Goal: Information Seeking & Learning: Learn about a topic

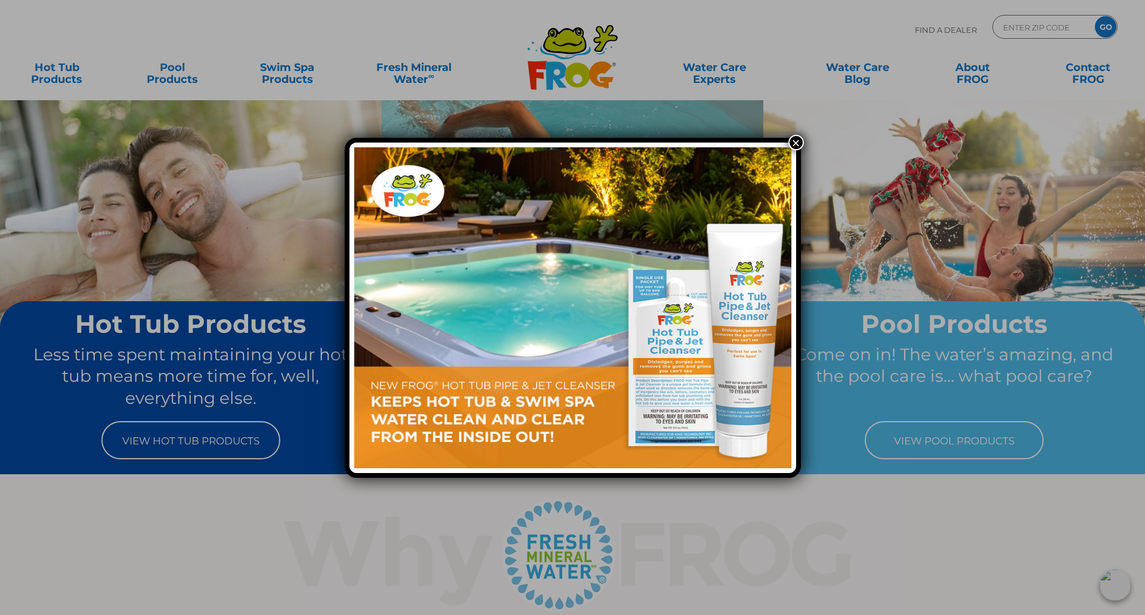
click at [796, 141] on button "×" at bounding box center [796, 143] width 16 height 16
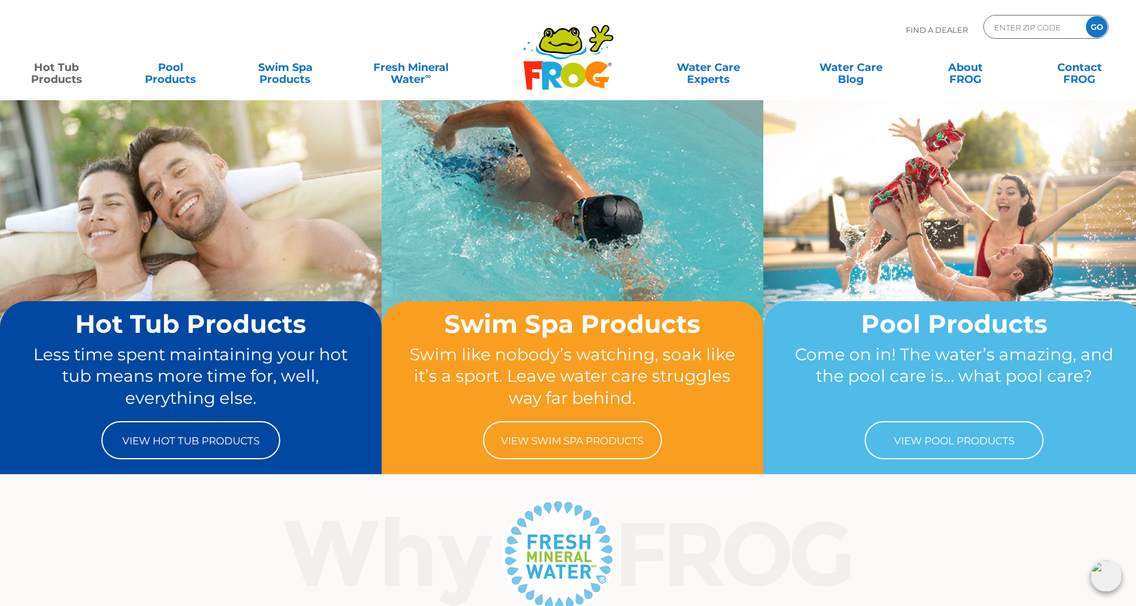
click at [70, 76] on link "Hot Tub Products" at bounding box center [56, 67] width 89 height 24
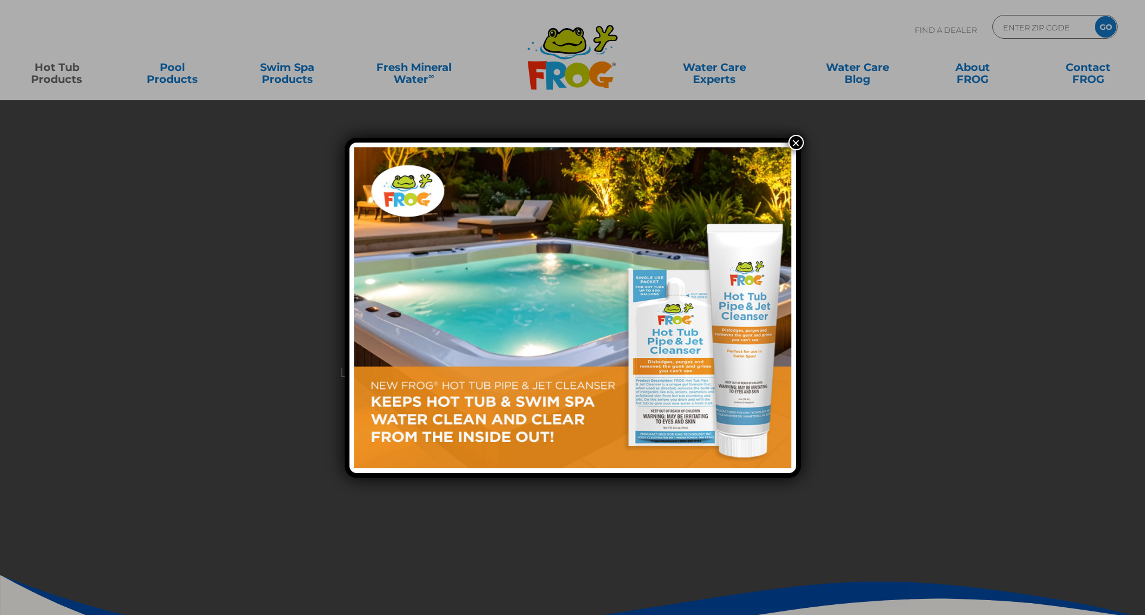
click at [797, 145] on button "×" at bounding box center [796, 143] width 16 height 16
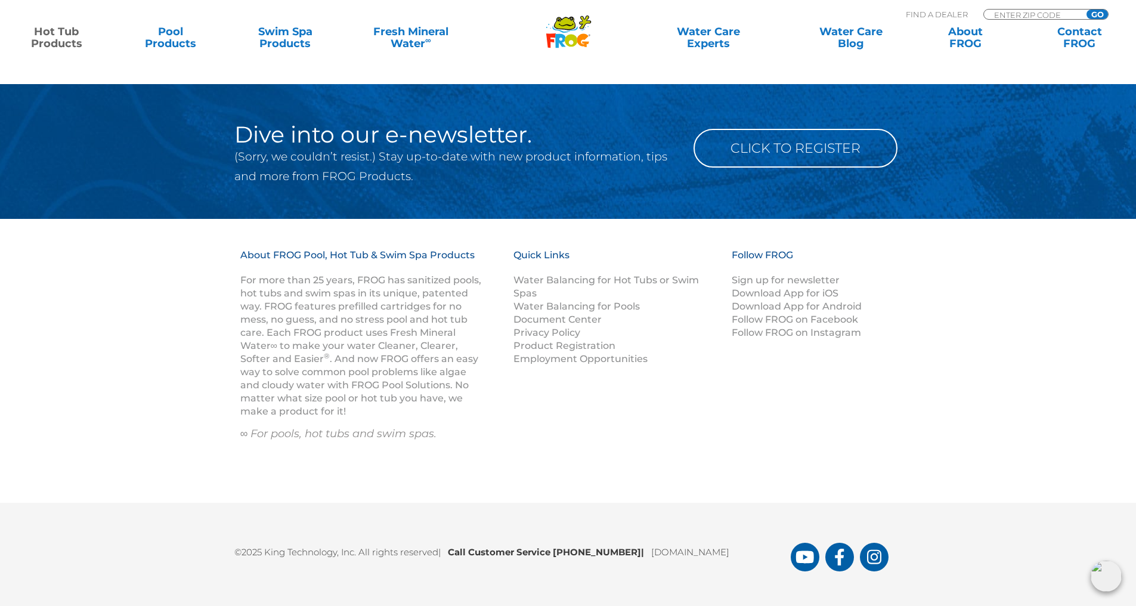
scroll to position [3903, 0]
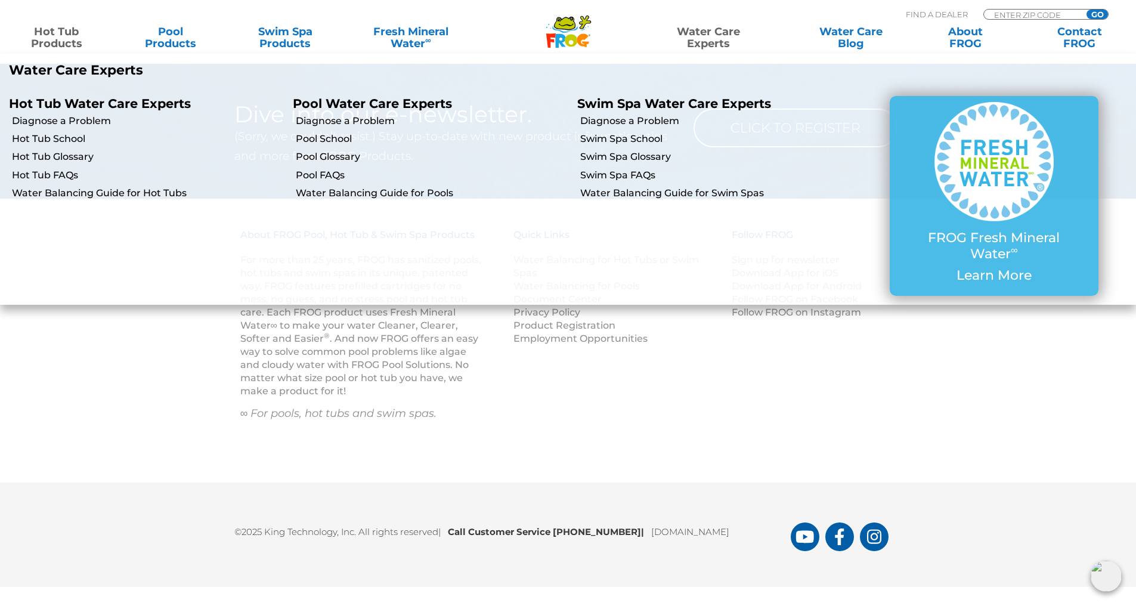
click at [705, 34] on link "Water Care Experts" at bounding box center [708, 38] width 144 height 24
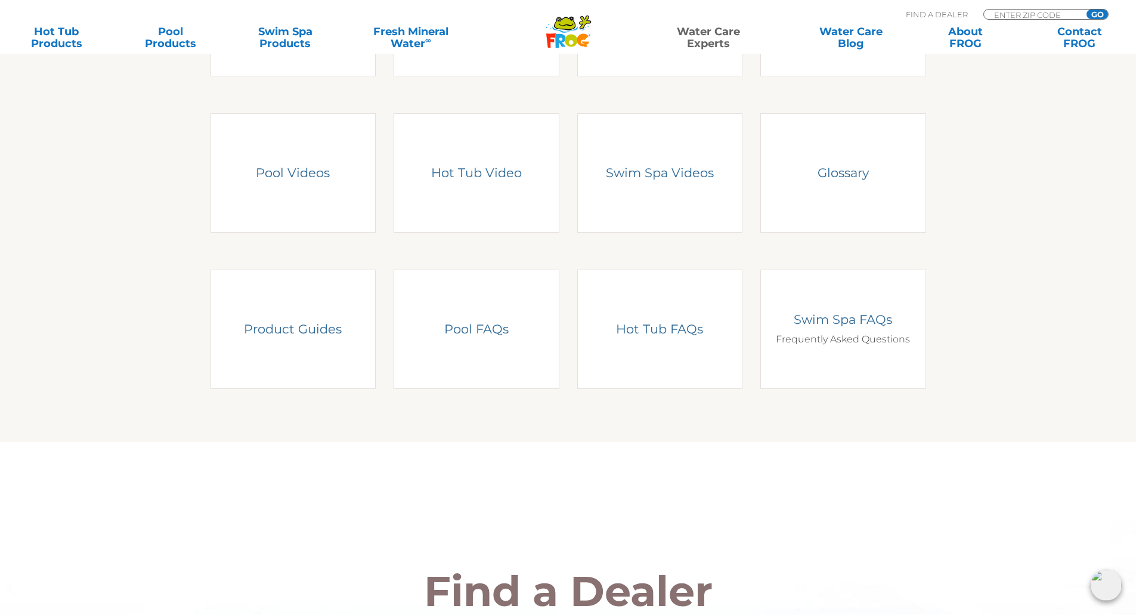
scroll to position [463, 0]
click at [804, 280] on div "Swim Spa FAQs Swim Spa FAQs Frequently Asked Questions" at bounding box center [843, 329] width 166 height 119
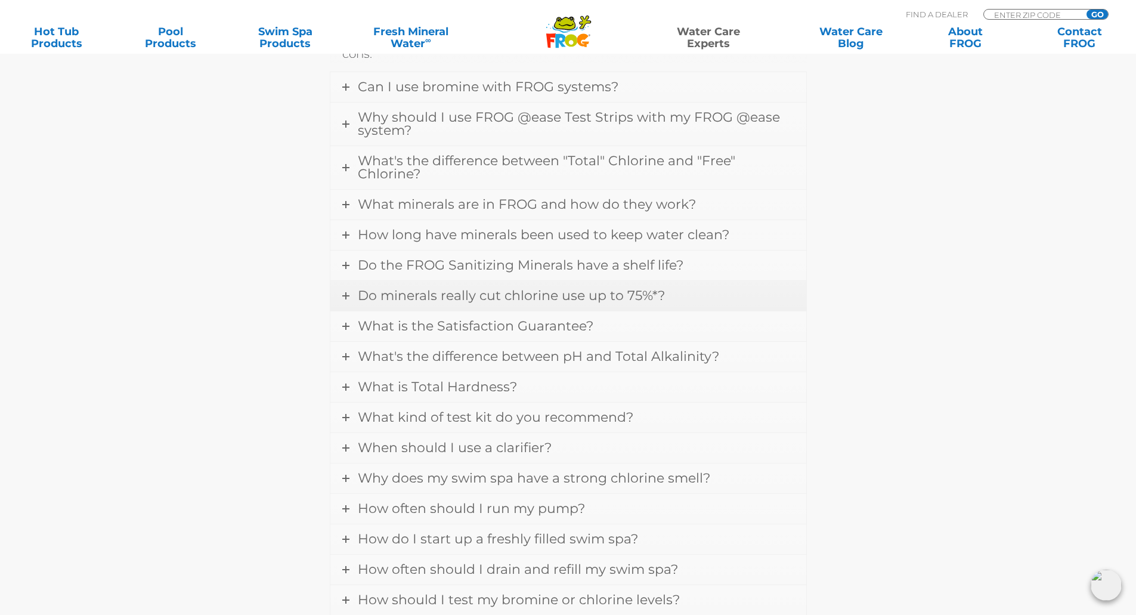
scroll to position [1312, 0]
click at [350, 319] on link "What is the Satisfaction Guarantee?" at bounding box center [568, 326] width 476 height 30
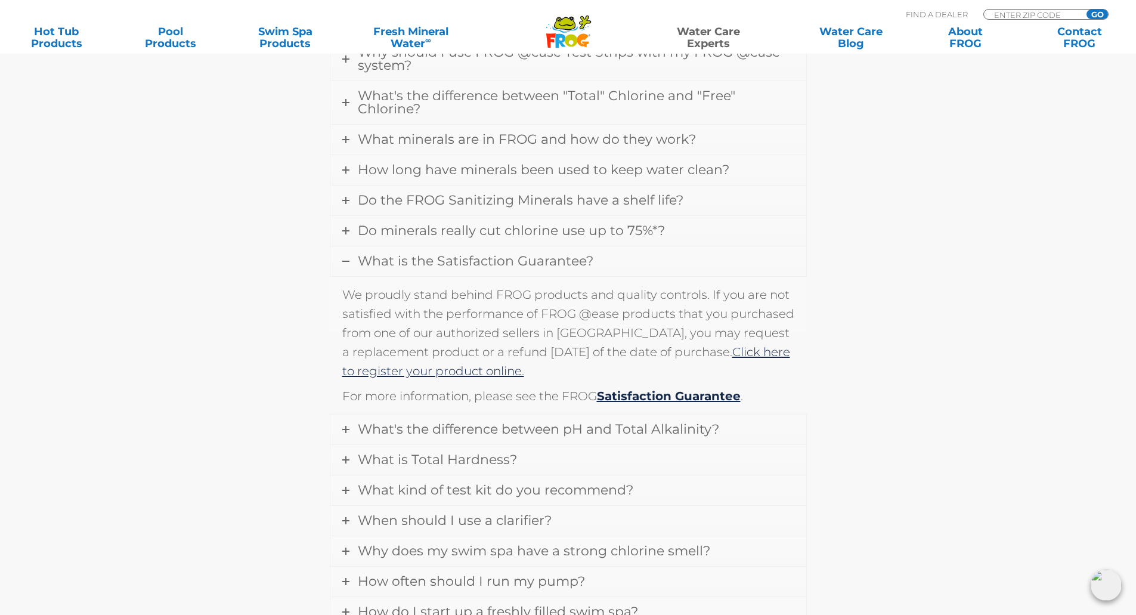
scroll to position [502, 0]
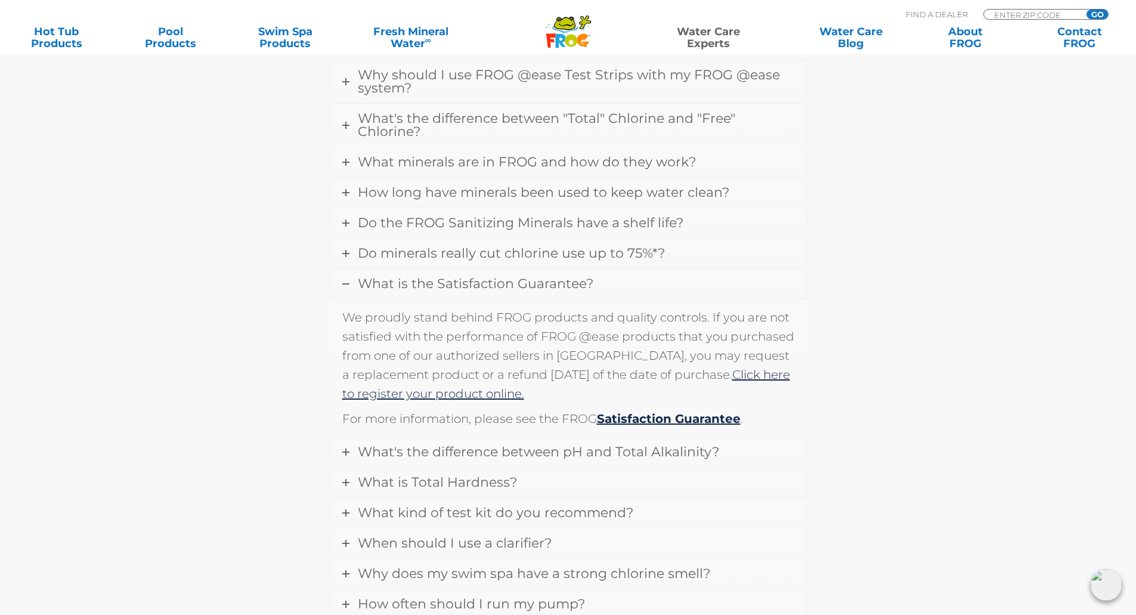
click at [365, 280] on span "What is the Satisfaction Guarantee?" at bounding box center [476, 284] width 236 height 16
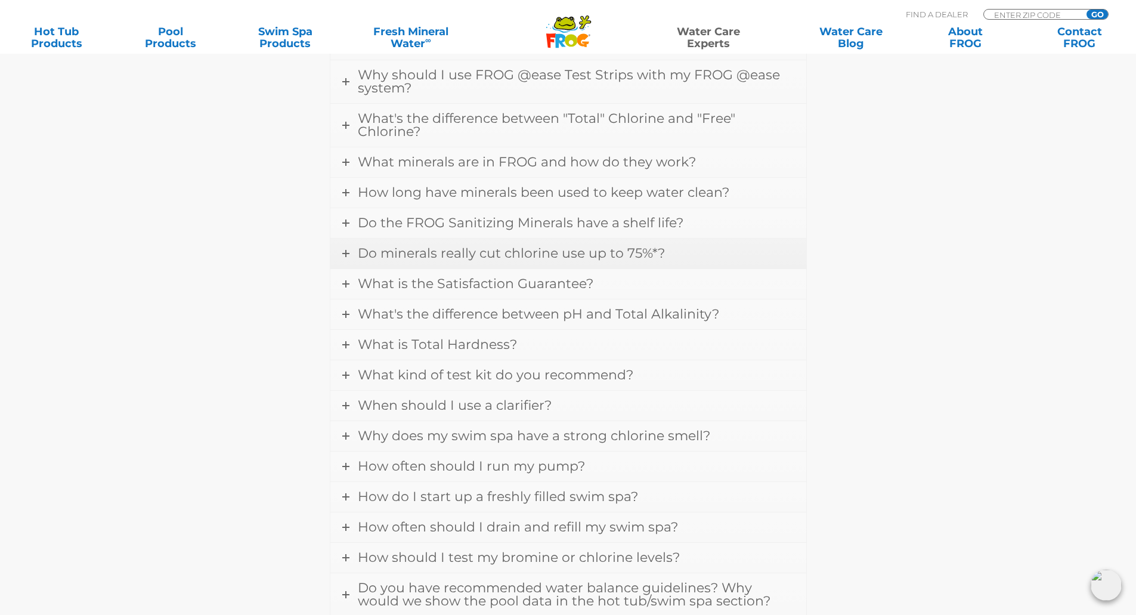
click at [352, 256] on link "Do minerals really cut chlorine use up to 75%*?" at bounding box center [568, 254] width 476 height 30
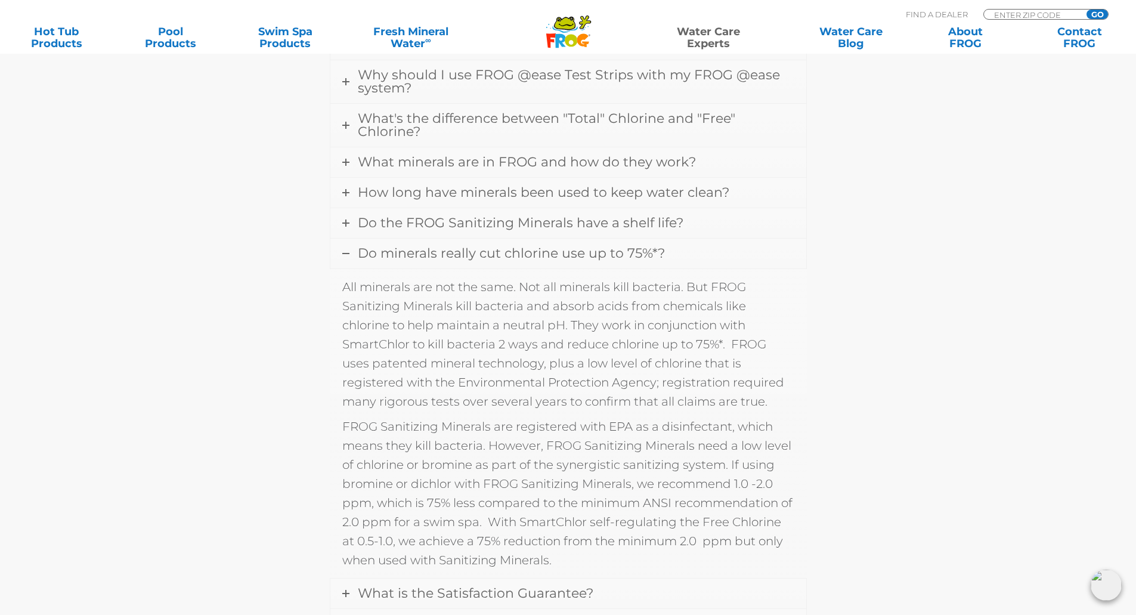
click at [352, 256] on link "Do minerals really cut chlorine use up to 75%*?" at bounding box center [568, 254] width 476 height 30
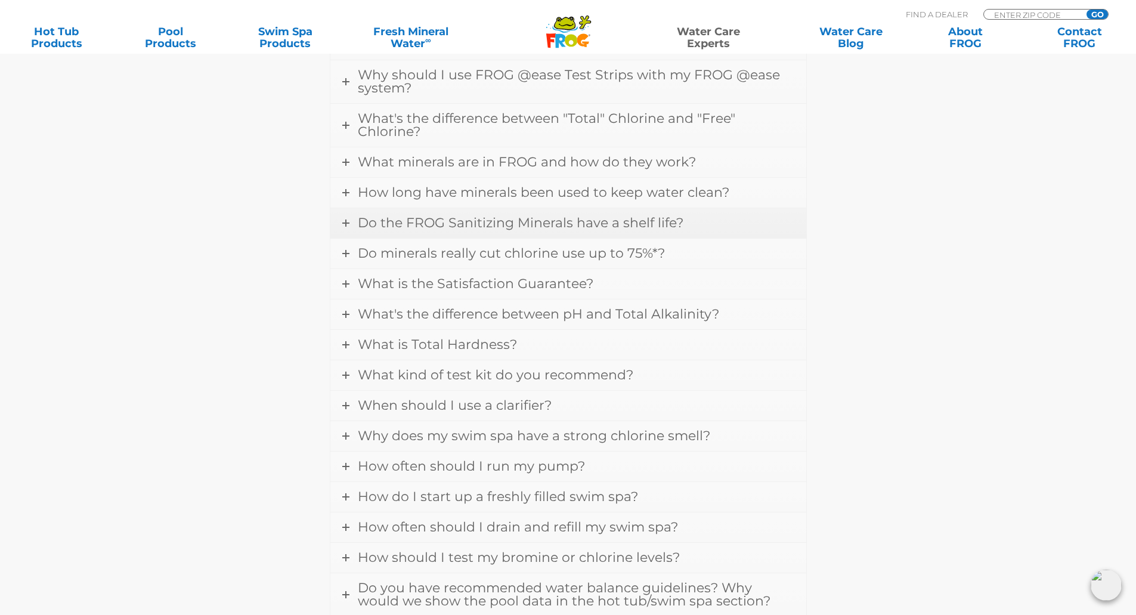
click at [351, 211] on link "Do the FROG Sanitizing Minerals have a shelf life?" at bounding box center [568, 223] width 476 height 30
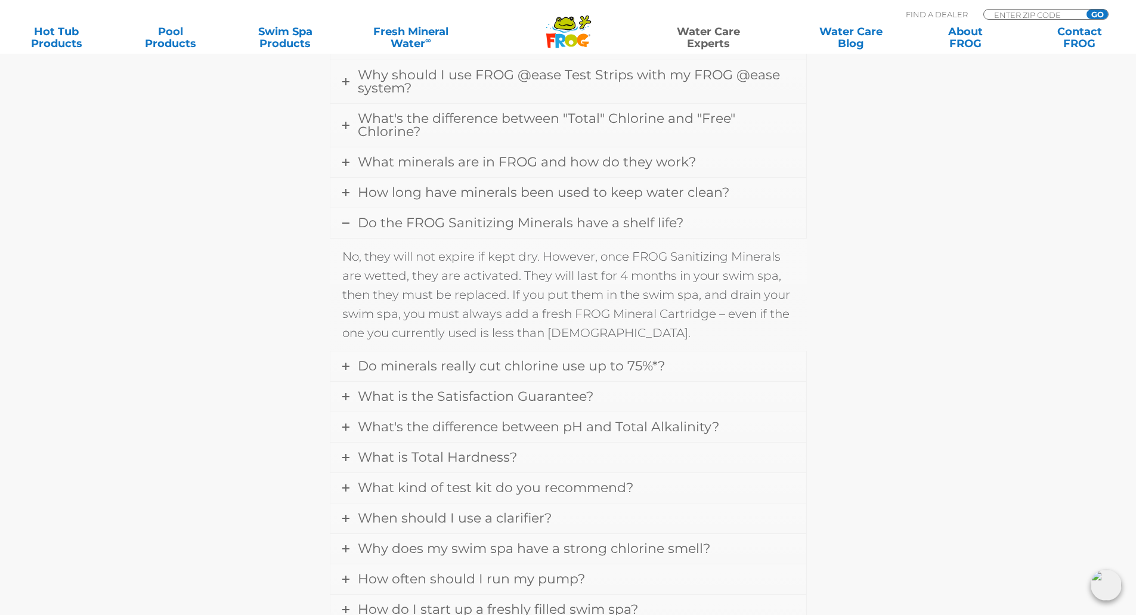
click at [348, 212] on link "Do the FROG Sanitizing Minerals have a shelf life?" at bounding box center [568, 223] width 476 height 30
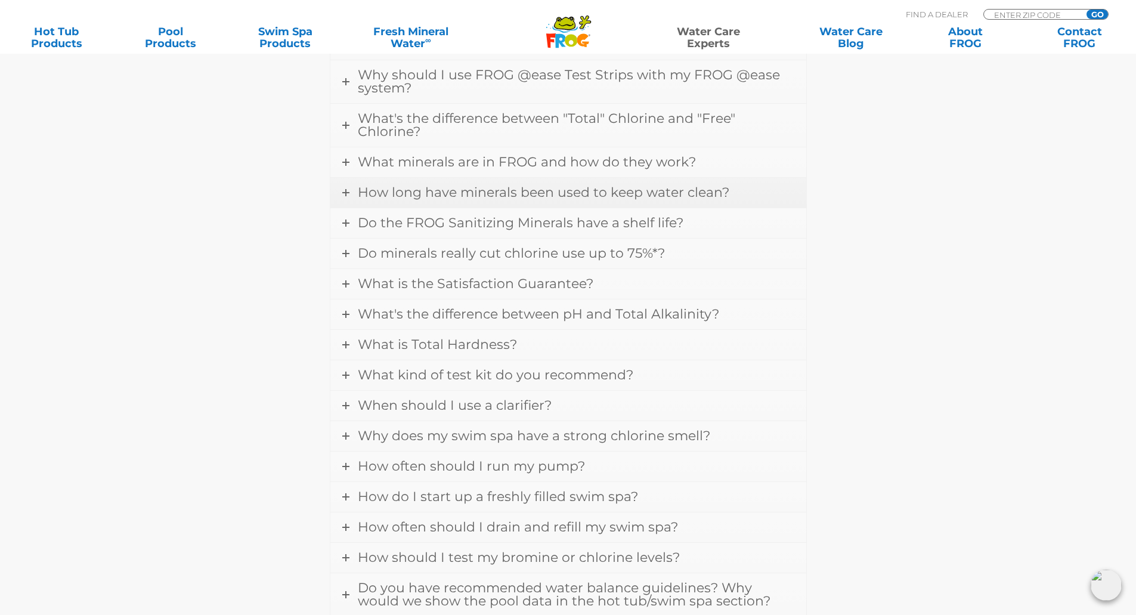
click at [350, 195] on link "How long have minerals been used to keep water clean?" at bounding box center [568, 193] width 476 height 30
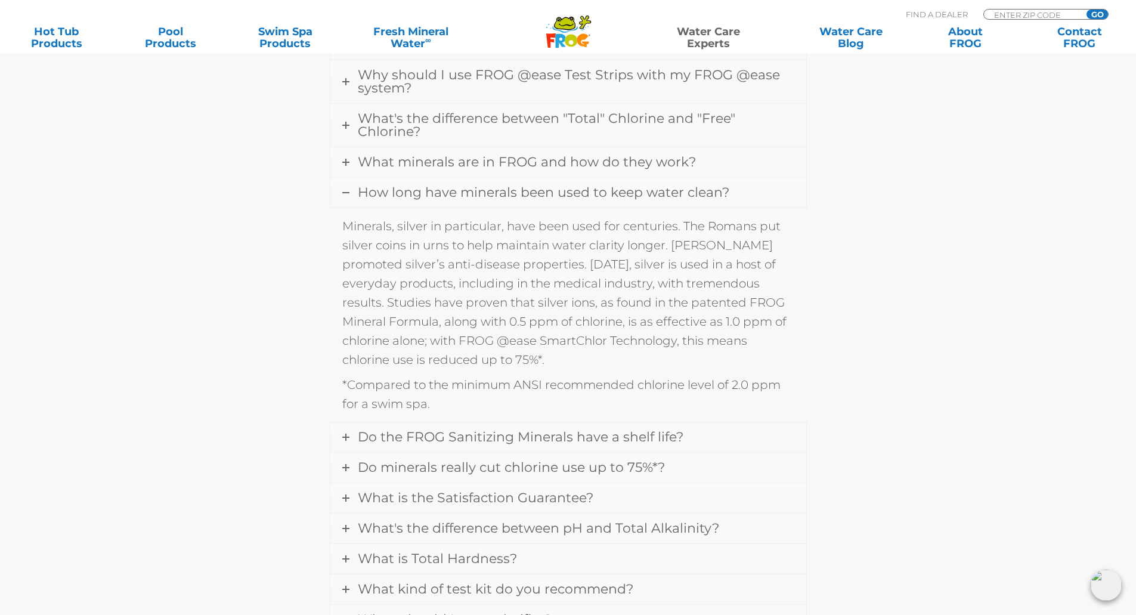
click at [350, 195] on link "How long have minerals been used to keep water clean?" at bounding box center [568, 193] width 476 height 30
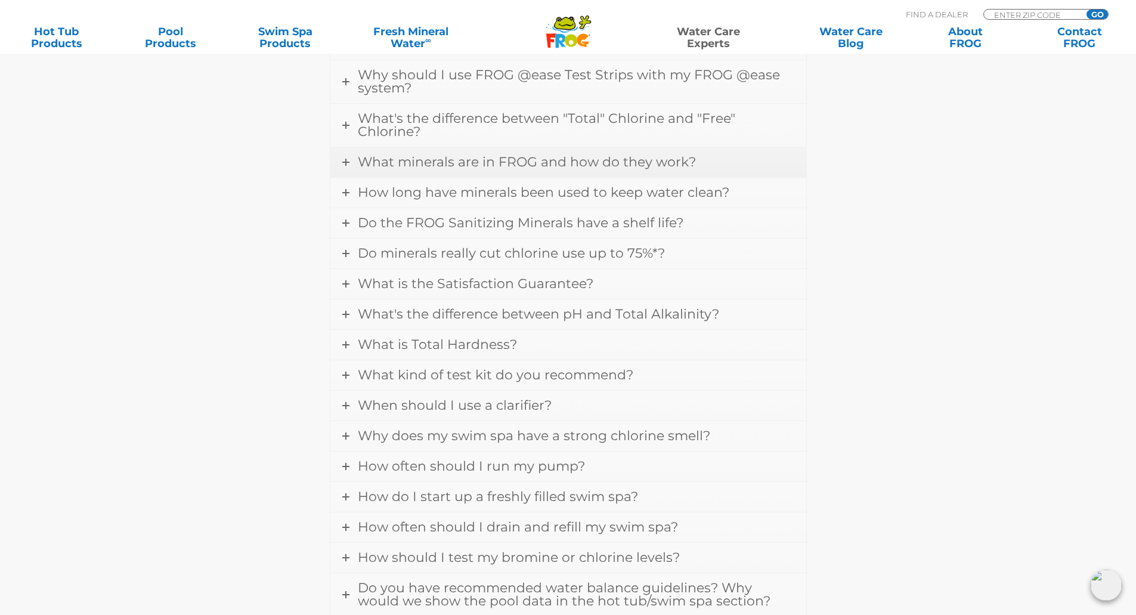
click at [354, 171] on link "What minerals are in FROG and how do they work?" at bounding box center [568, 162] width 476 height 30
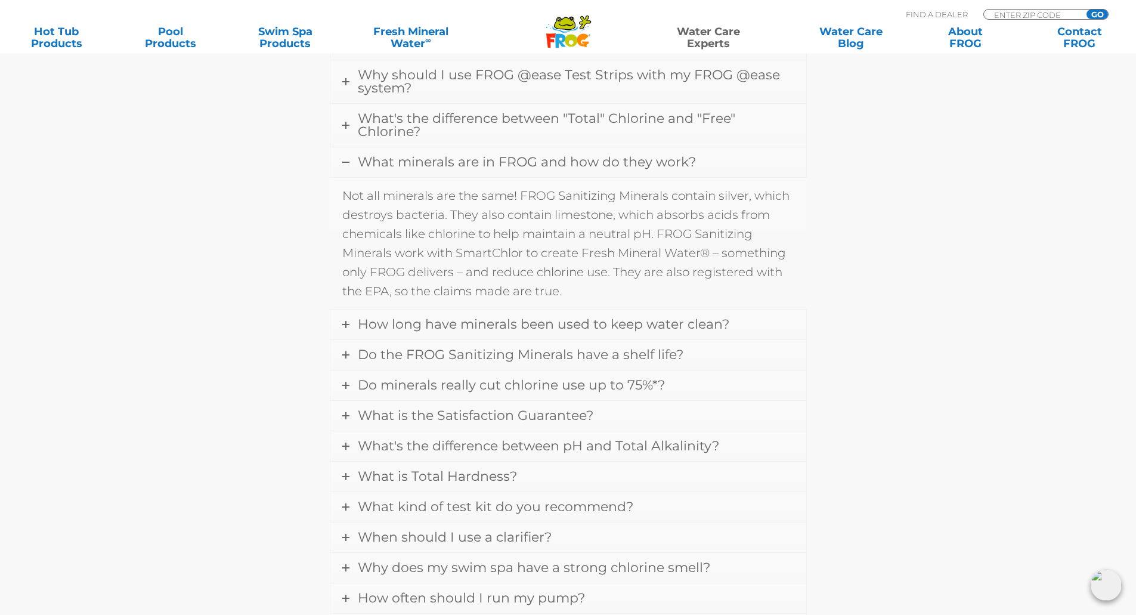
click at [355, 162] on link "What minerals are in FROG and how do they work?" at bounding box center [568, 162] width 476 height 30
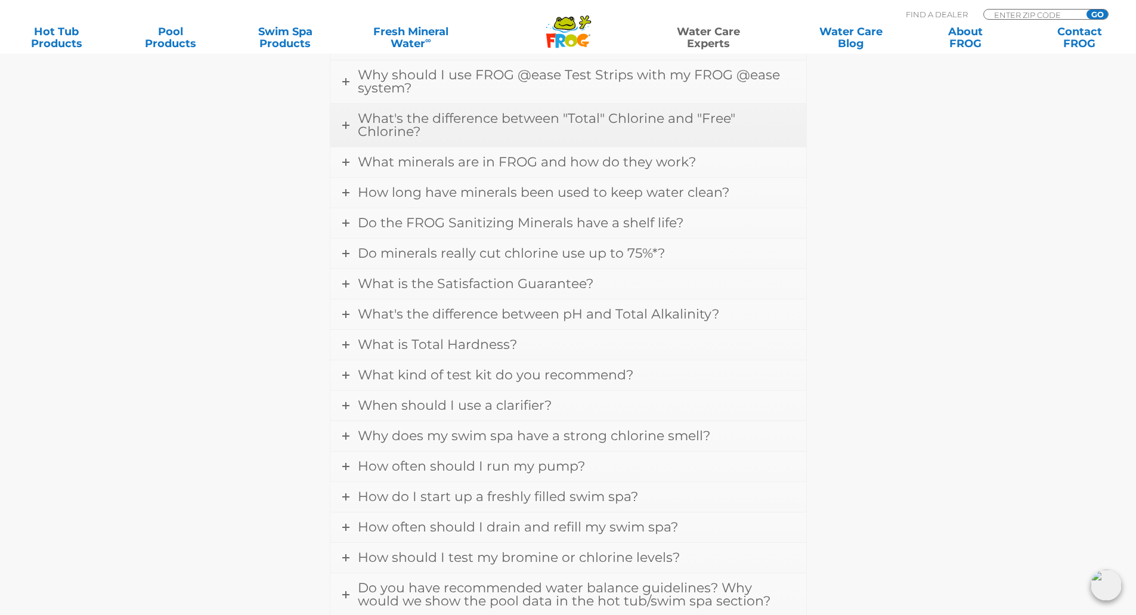
click at [352, 133] on link "What's the difference between "Total" Chlorine and "Free" Chlorine?" at bounding box center [568, 125] width 476 height 43
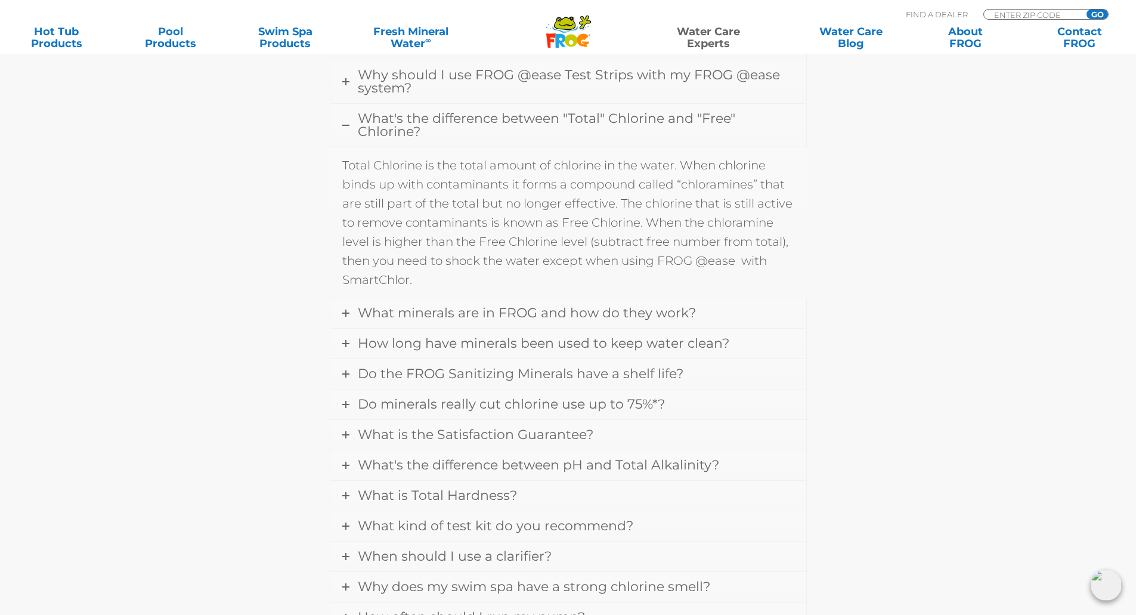
click at [352, 133] on link "What's the difference between "Total" Chlorine and "Free" Chlorine?" at bounding box center [568, 125] width 476 height 43
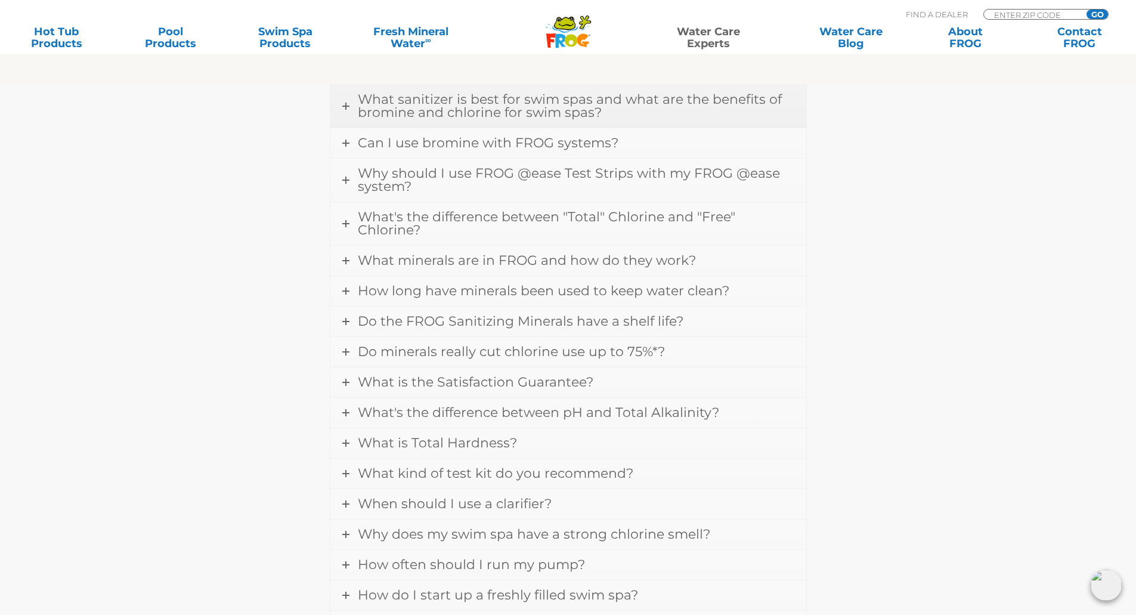
scroll to position [382, 0]
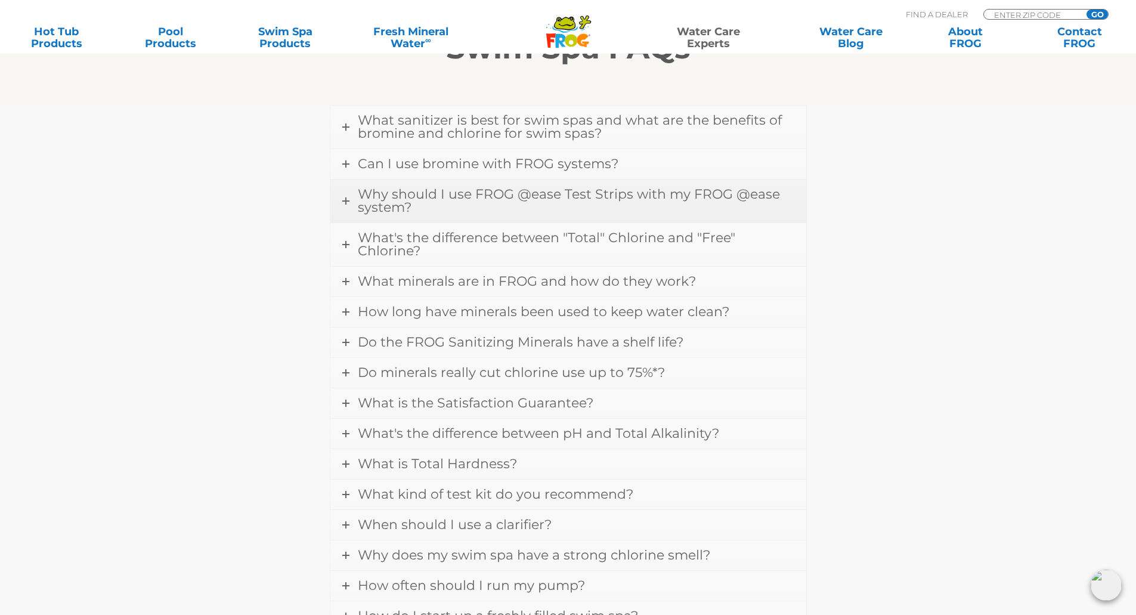
click at [351, 195] on link "Why should I use FROG @ease Test Strips with my FROG @ease system?" at bounding box center [568, 201] width 476 height 43
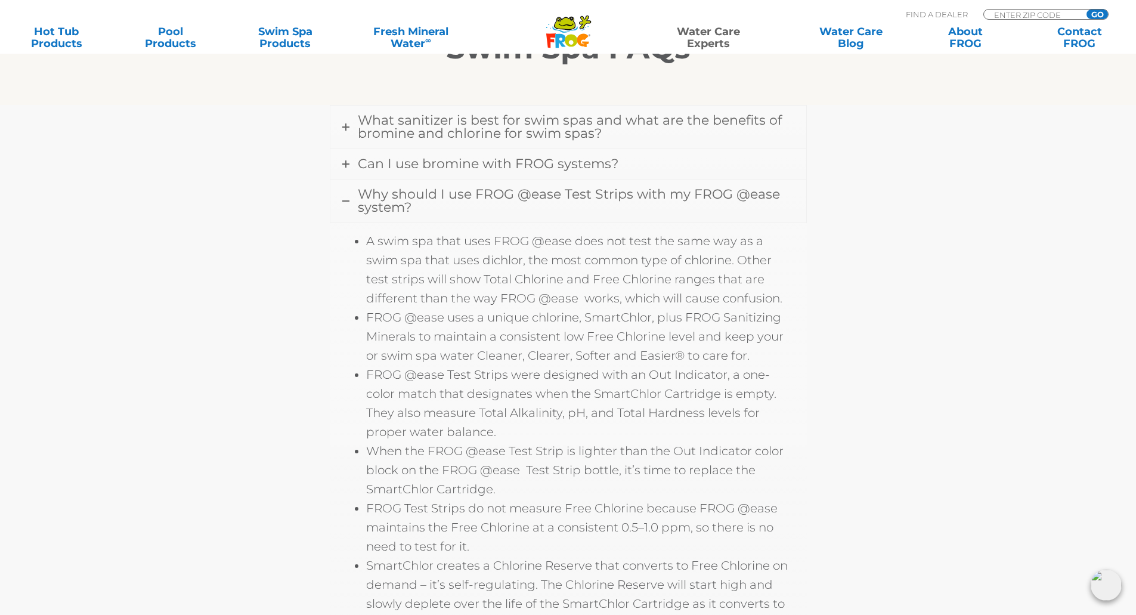
click at [351, 197] on link "Why should I use FROG @ease Test Strips with my FROG @ease system?" at bounding box center [568, 201] width 476 height 43
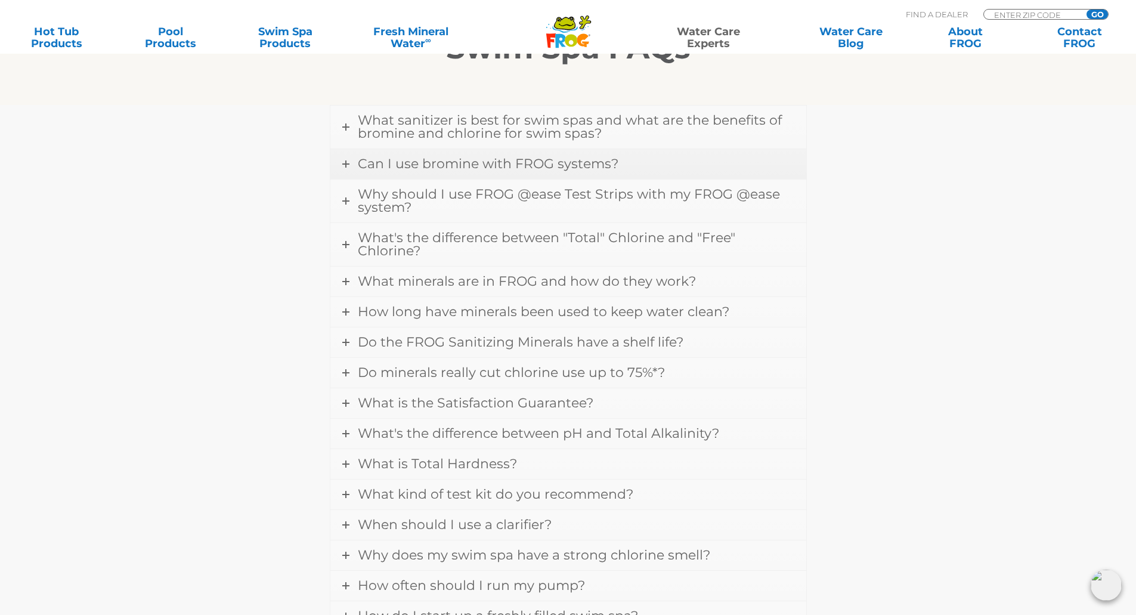
click at [355, 163] on link "Can I use bromine with FROG systems?" at bounding box center [568, 164] width 476 height 30
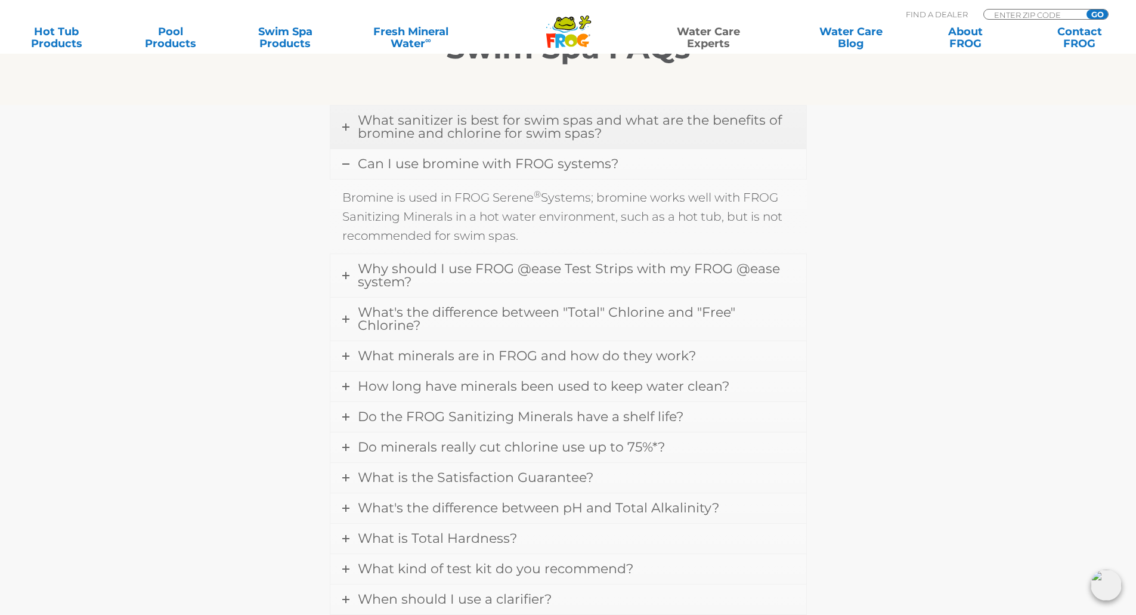
click at [354, 125] on link "What sanitizer is best for swim spas and what are the benefits of bromine and c…" at bounding box center [568, 127] width 476 height 43
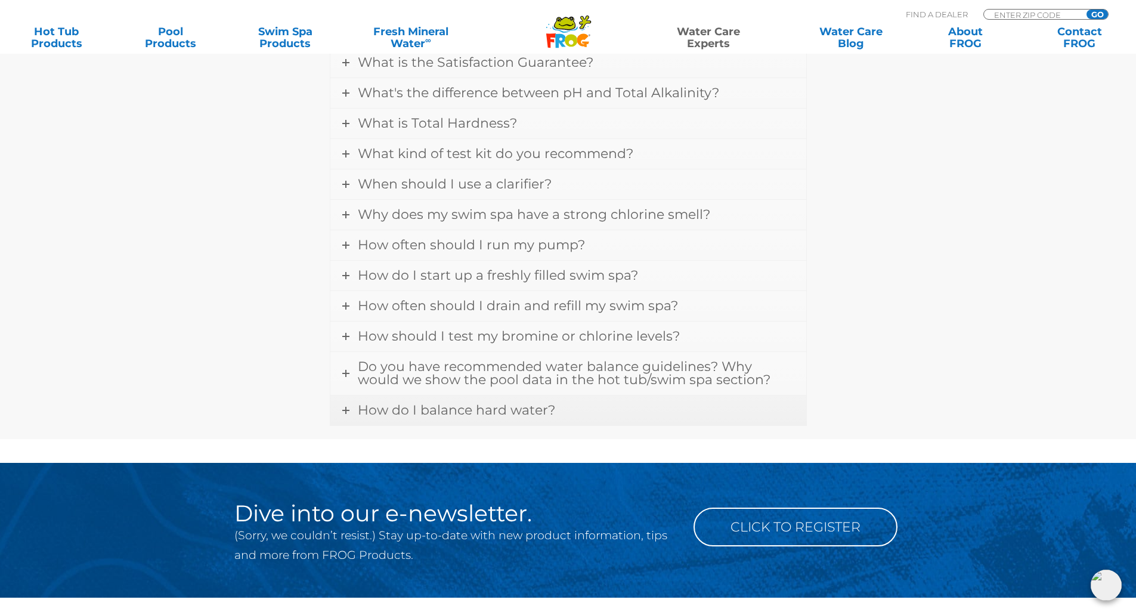
click at [397, 401] on link "How do I balance hard water?" at bounding box center [568, 410] width 476 height 30
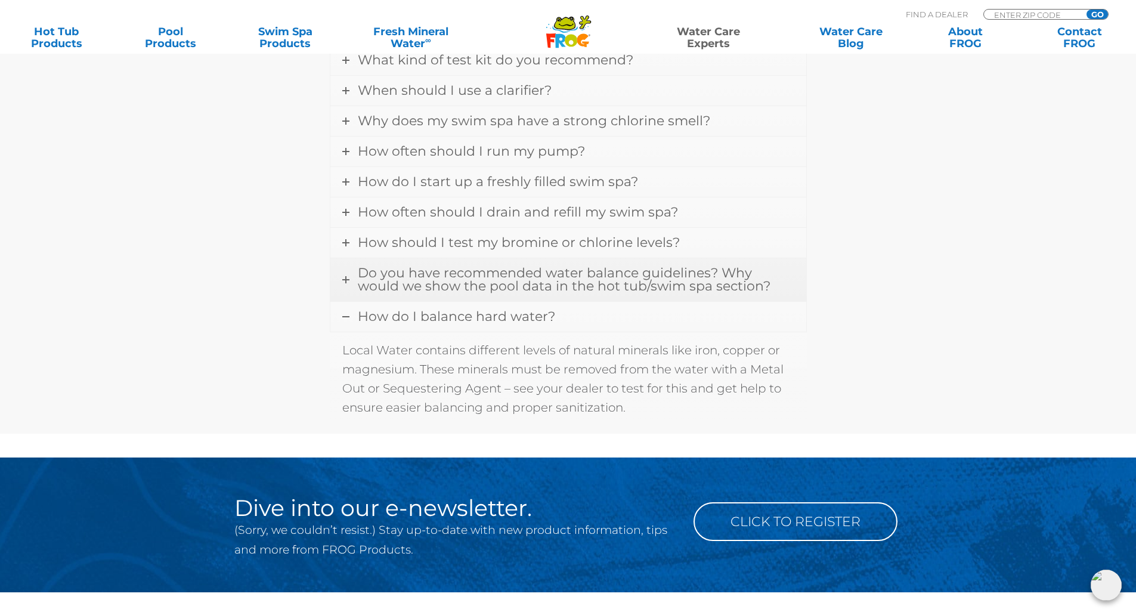
scroll to position [723, 0]
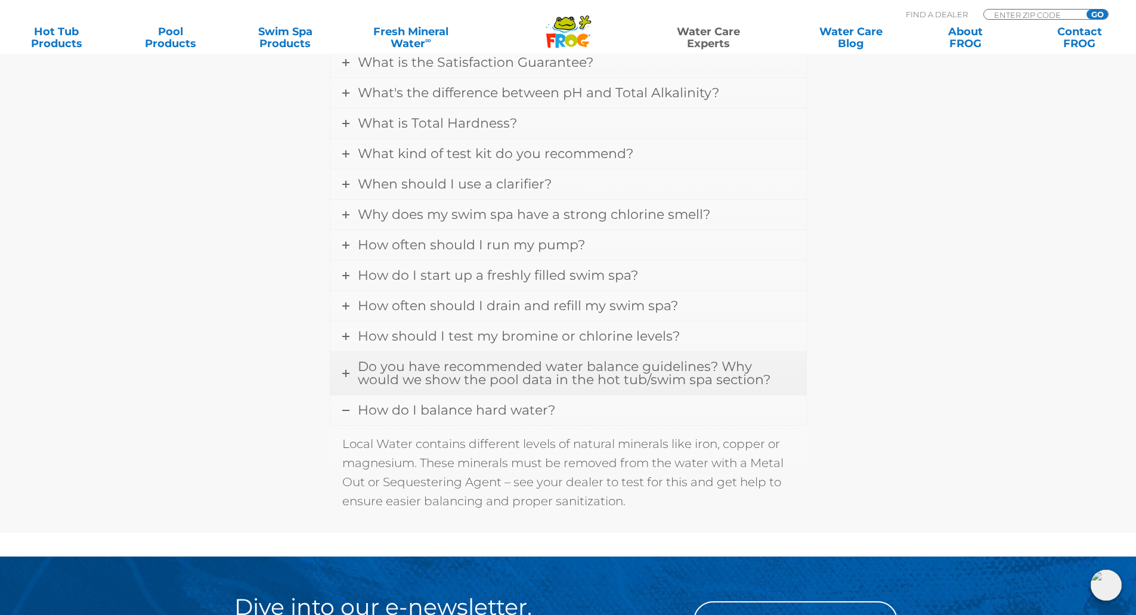
click at [406, 378] on span "Do you have recommended water balance guidelines? Why would we show the pool da…" at bounding box center [564, 372] width 413 height 29
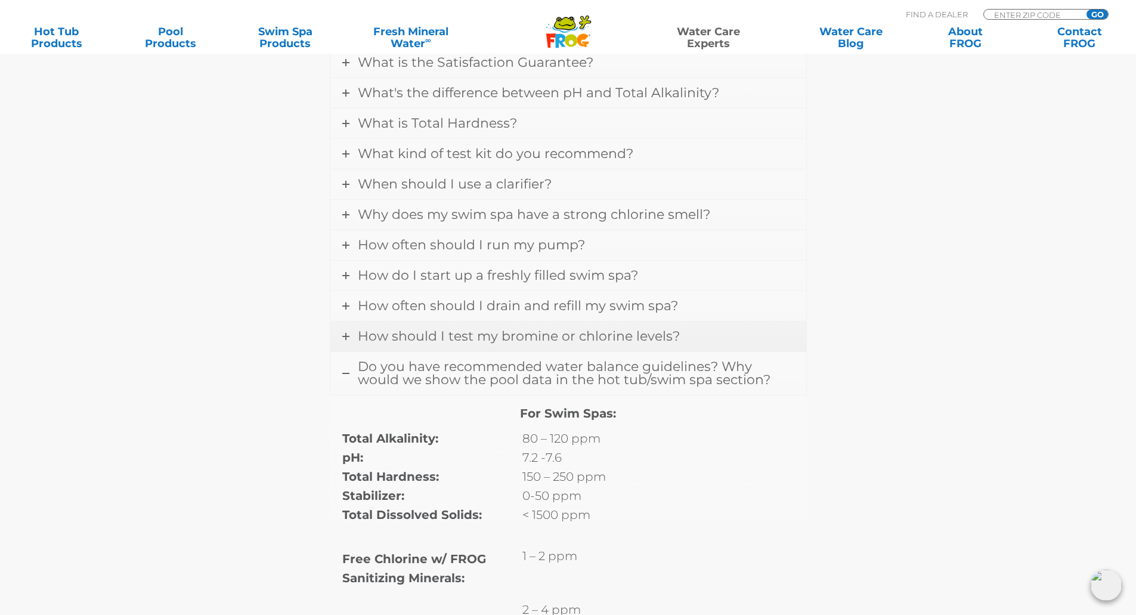
click at [407, 348] on link "How should I test my bromine or chlorine levels?" at bounding box center [568, 336] width 476 height 30
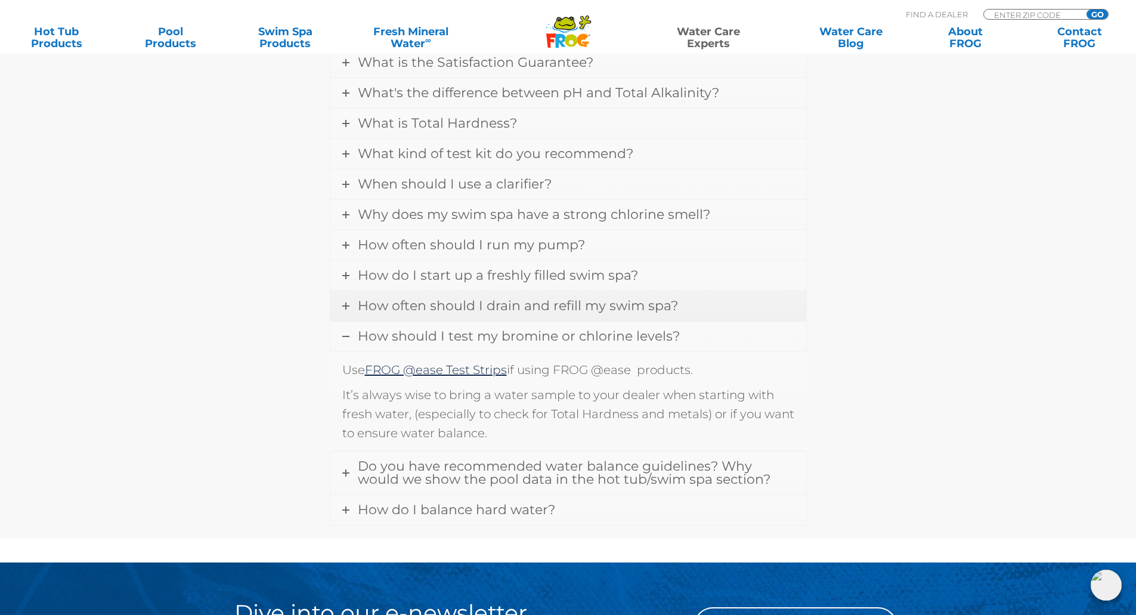
click at [426, 311] on span "How often should I drain and refill my swim spa?" at bounding box center [518, 306] width 320 height 16
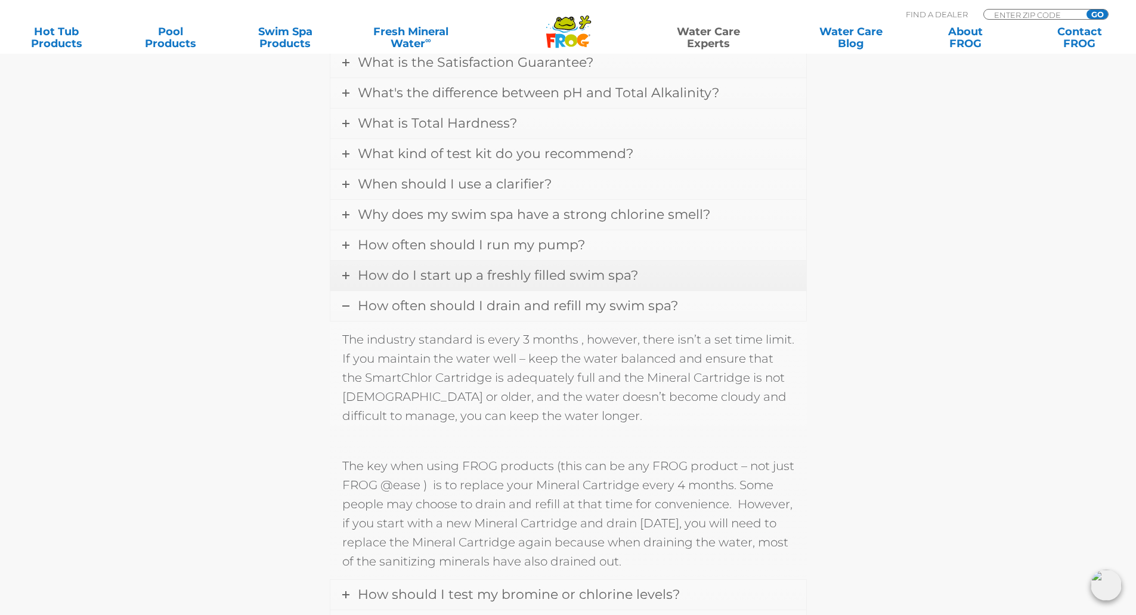
click at [434, 280] on span "How do I start up a freshly filled swim spa?" at bounding box center [498, 275] width 280 height 16
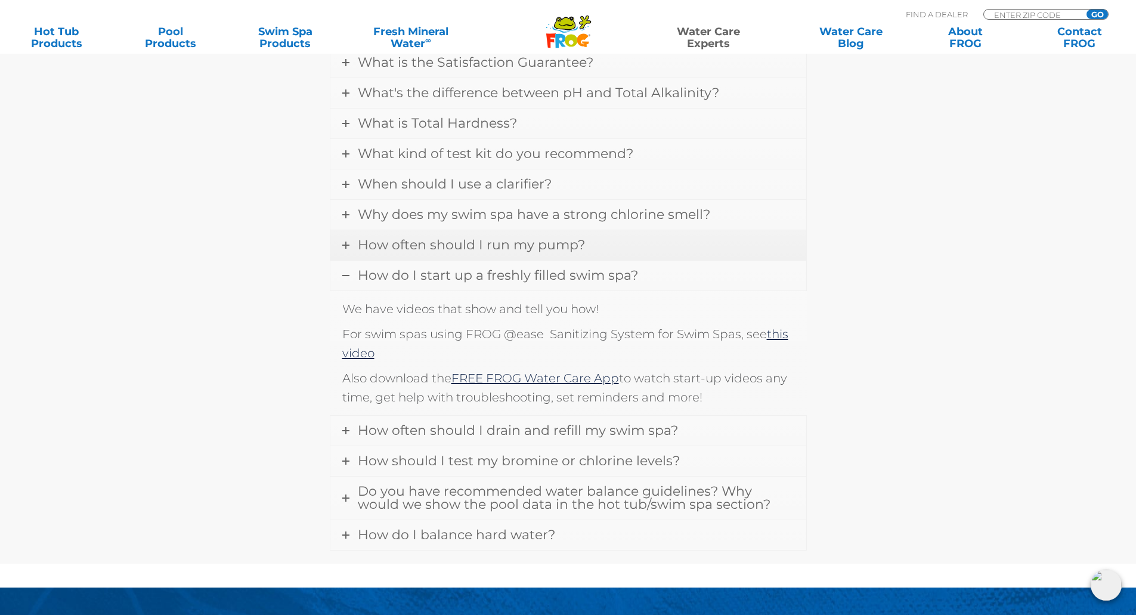
click at [438, 248] on span "How often should I run my pump?" at bounding box center [471, 245] width 227 height 16
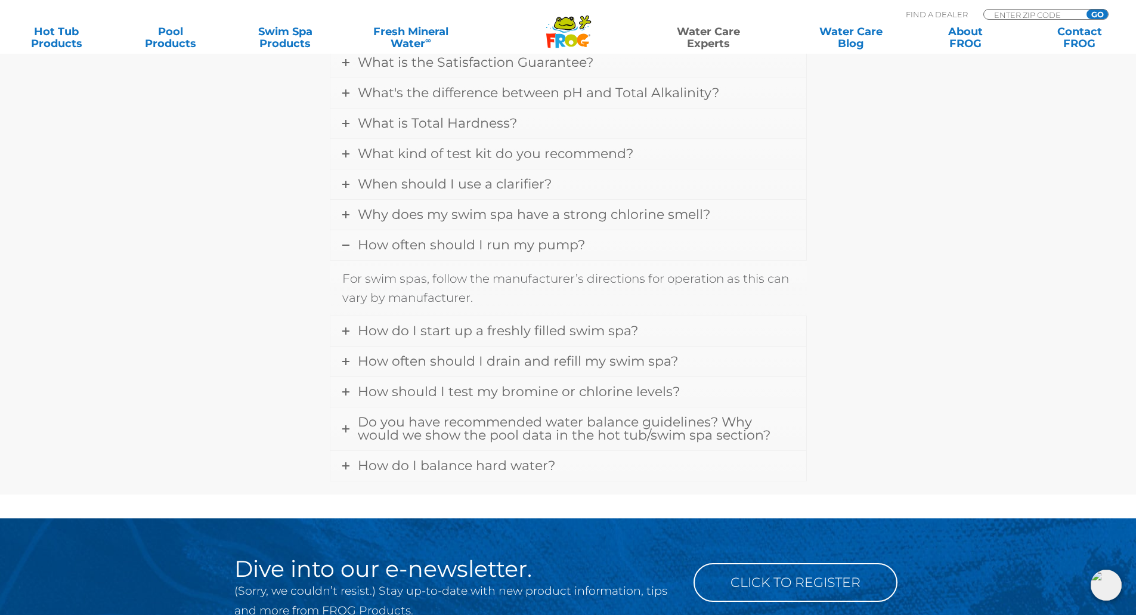
click at [437, 230] on link "How often should I run my pump?" at bounding box center [568, 245] width 476 height 30
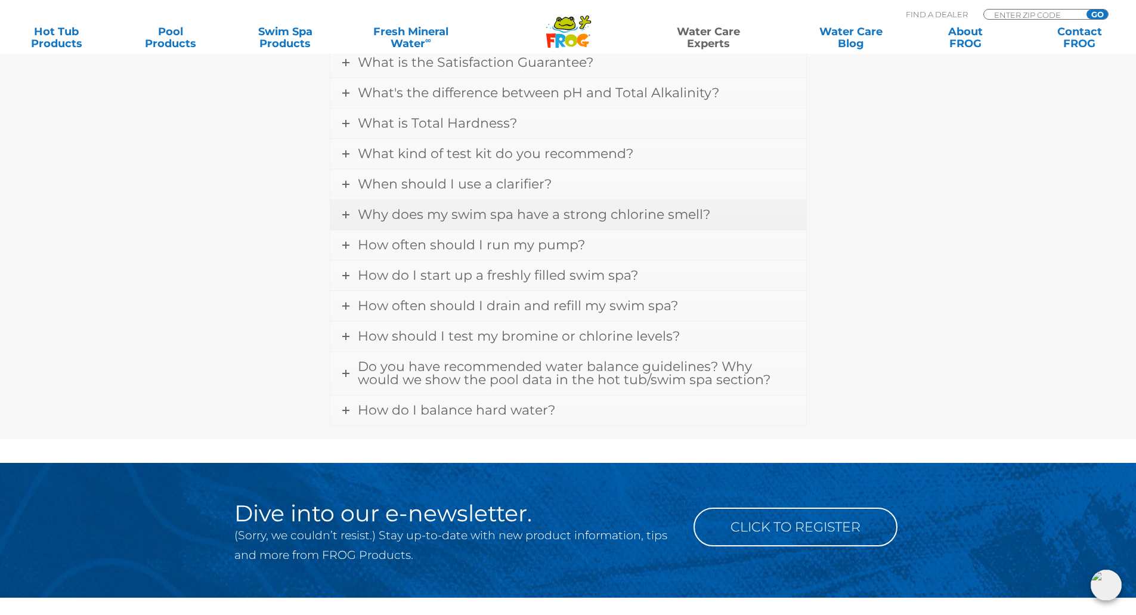
click at [438, 220] on span "Why does my swim spa have a strong chlorine smell?" at bounding box center [534, 214] width 352 height 16
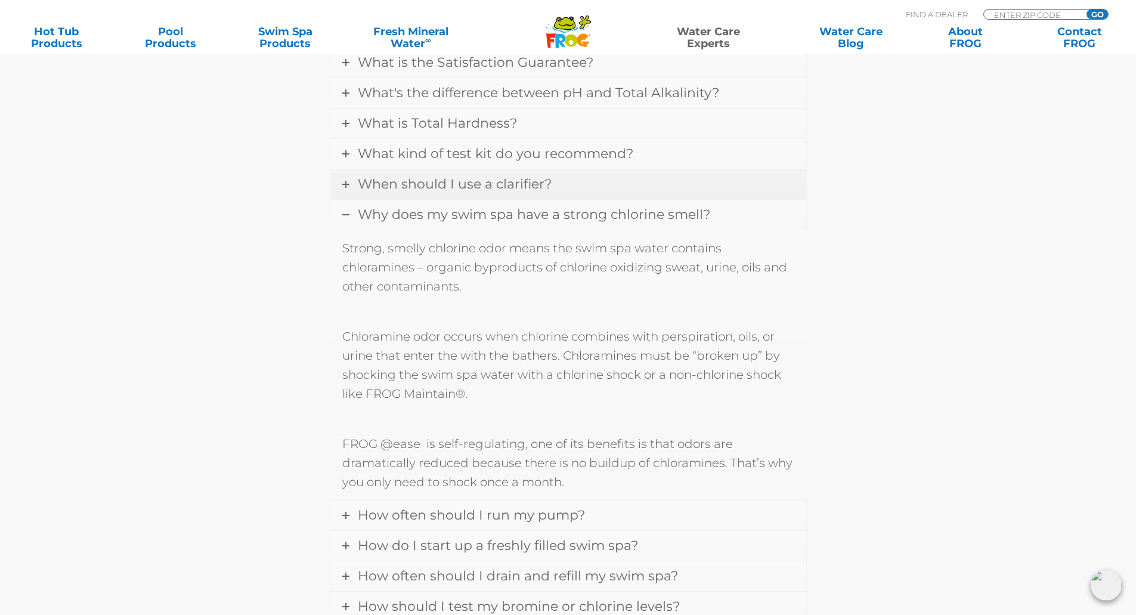
click at [437, 195] on link "When should I use a clarifier?" at bounding box center [568, 184] width 476 height 30
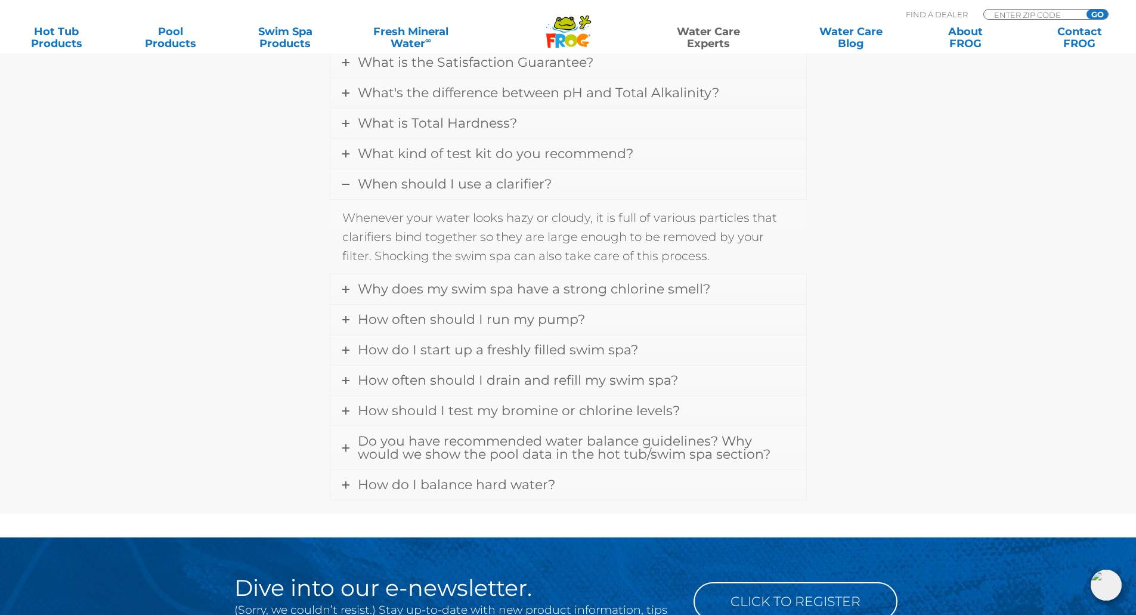
click at [442, 170] on link "When should I use a clarifier?" at bounding box center [568, 184] width 476 height 30
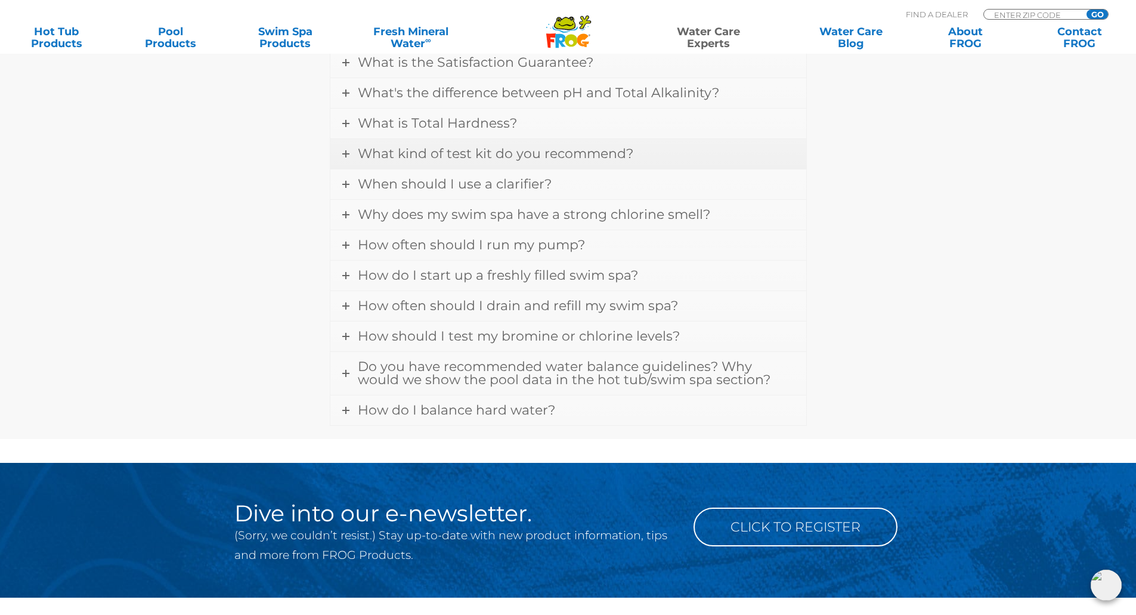
click at [444, 163] on link "What kind of test kit do you recommend?" at bounding box center [568, 154] width 476 height 30
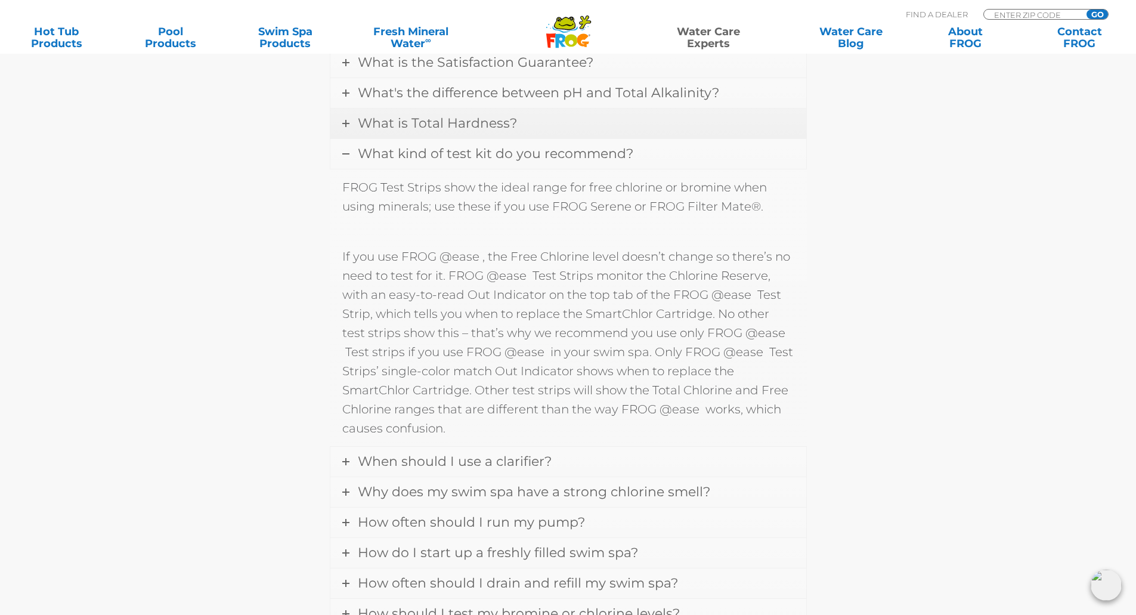
click at [432, 132] on link "What is Total Hardness?" at bounding box center [568, 124] width 476 height 30
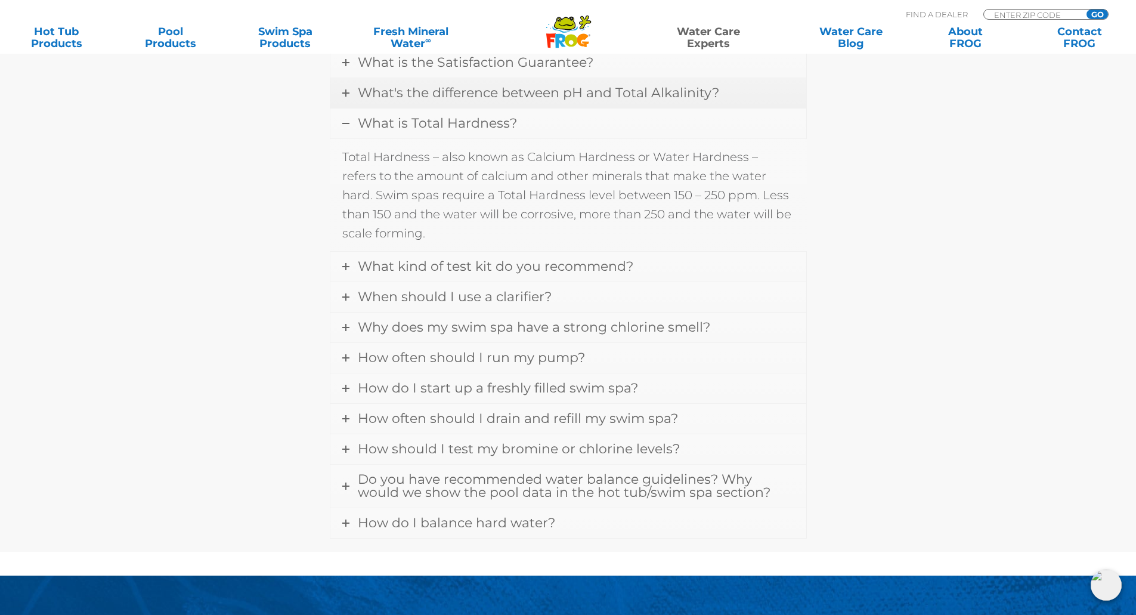
click at [430, 106] on link "What's the difference between pH and Total Alkalinity?" at bounding box center [568, 93] width 476 height 30
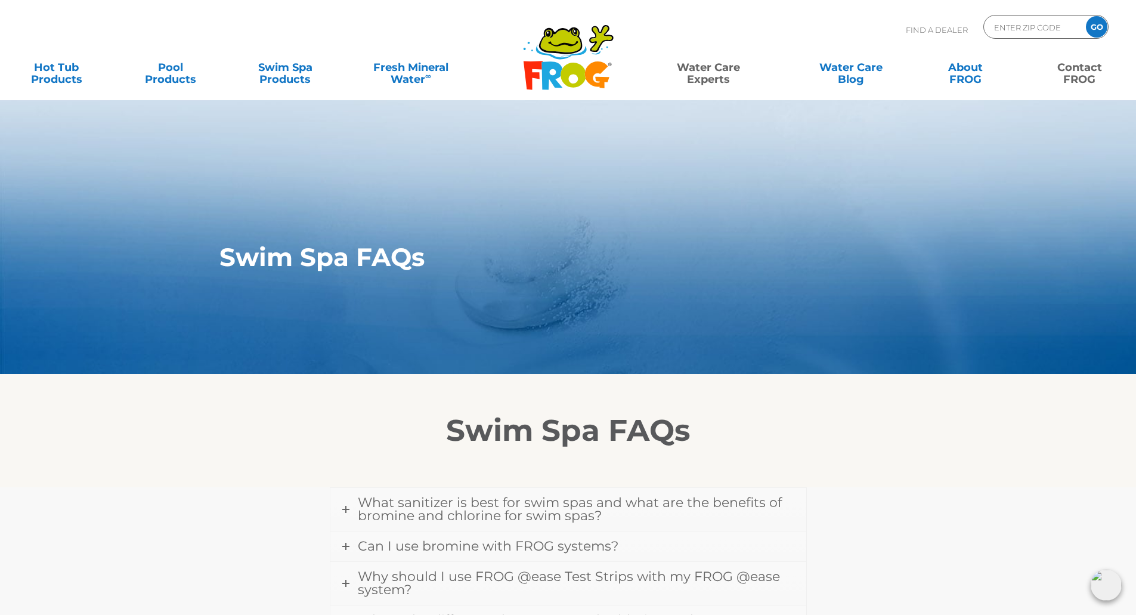
click at [1090, 72] on link "Contact FROG" at bounding box center [1079, 67] width 89 height 24
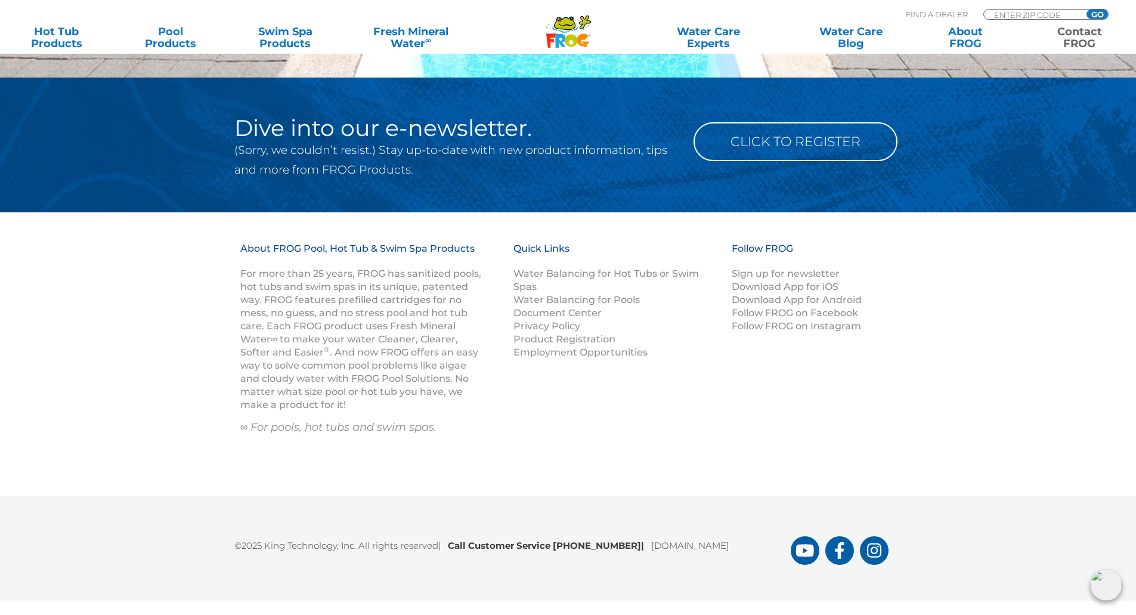
scroll to position [1774, 0]
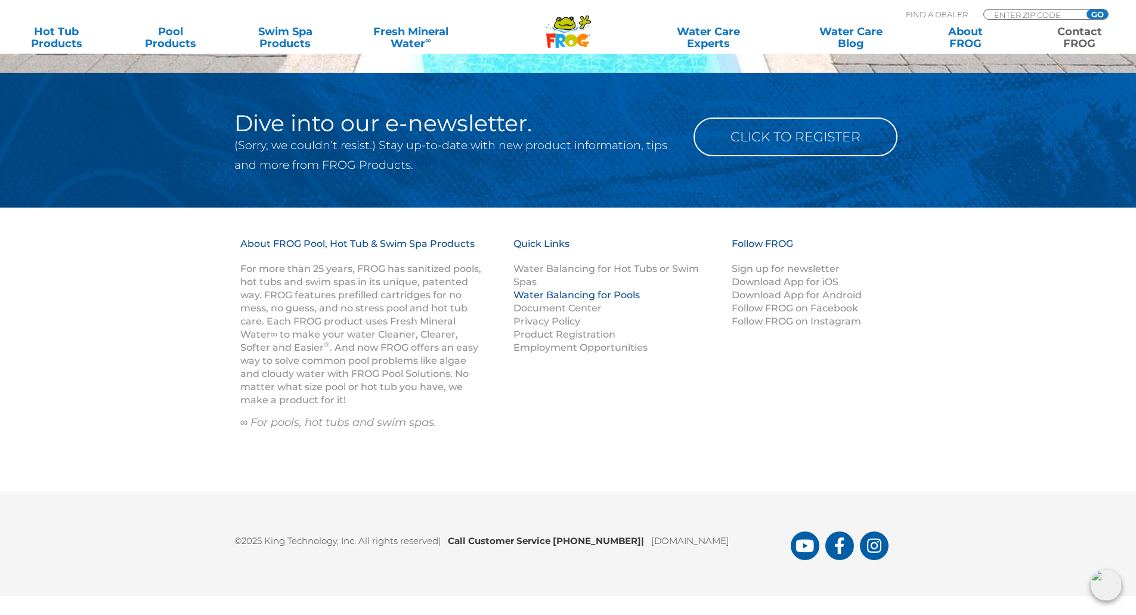
click at [566, 294] on link "Water Balancing for Pools" at bounding box center [576, 294] width 126 height 11
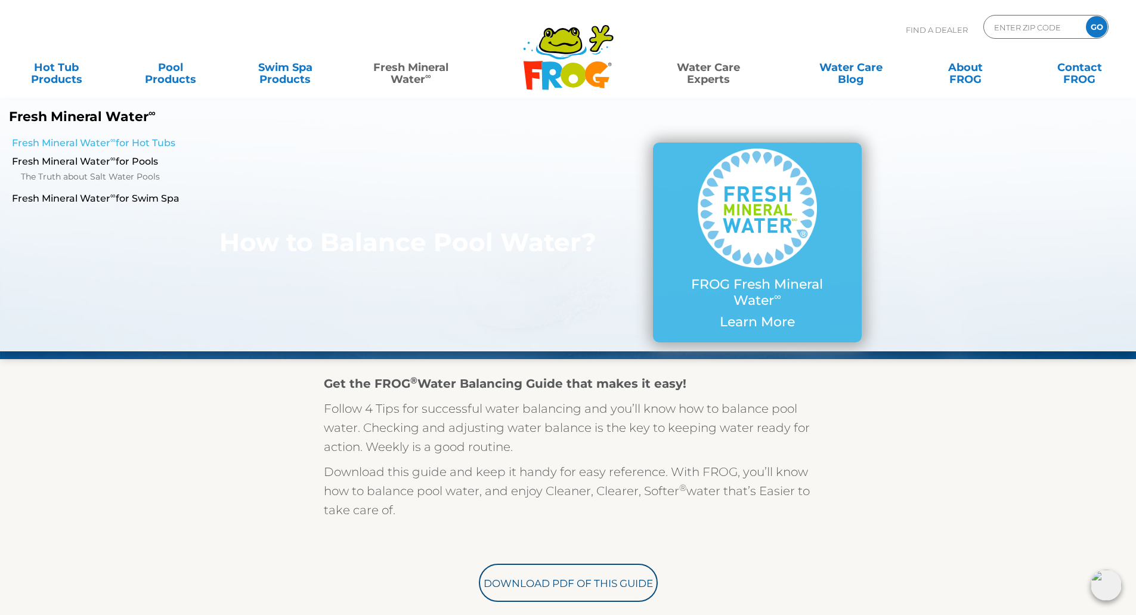
click at [125, 149] on link "Fresh Mineral Water ∞ for Hot Tubs" at bounding box center [195, 143] width 367 height 13
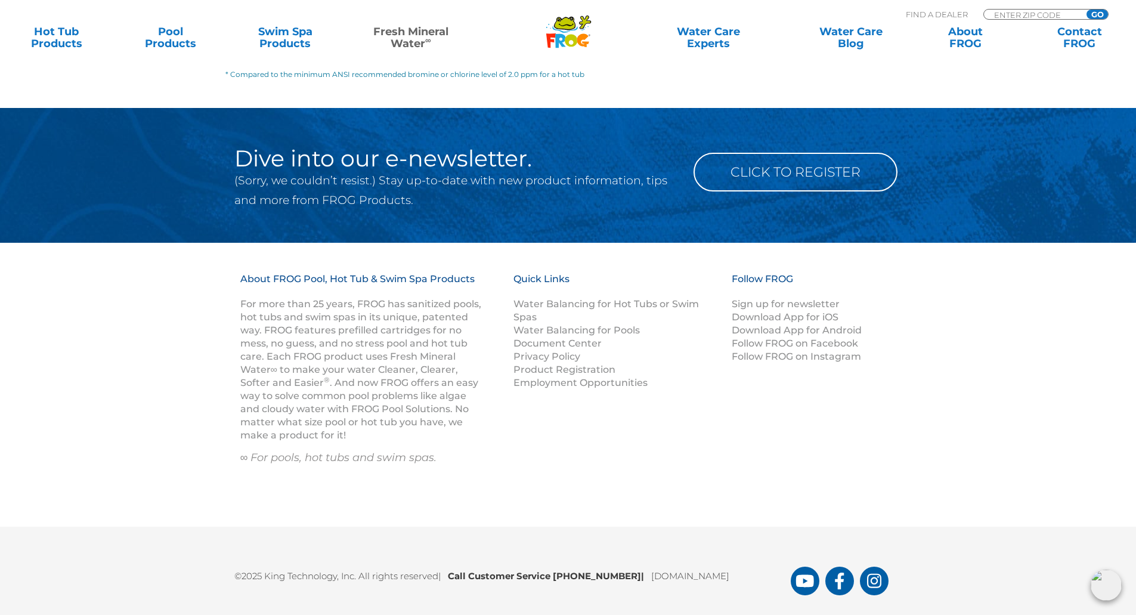
scroll to position [1730, 0]
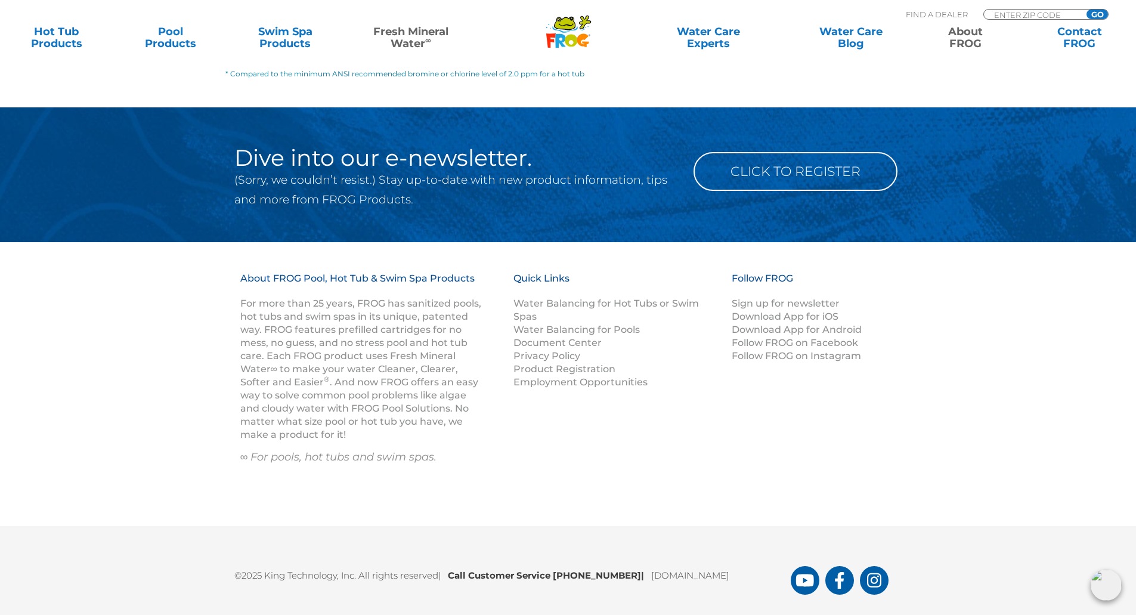
click at [969, 43] on link "About FROG" at bounding box center [965, 38] width 89 height 24
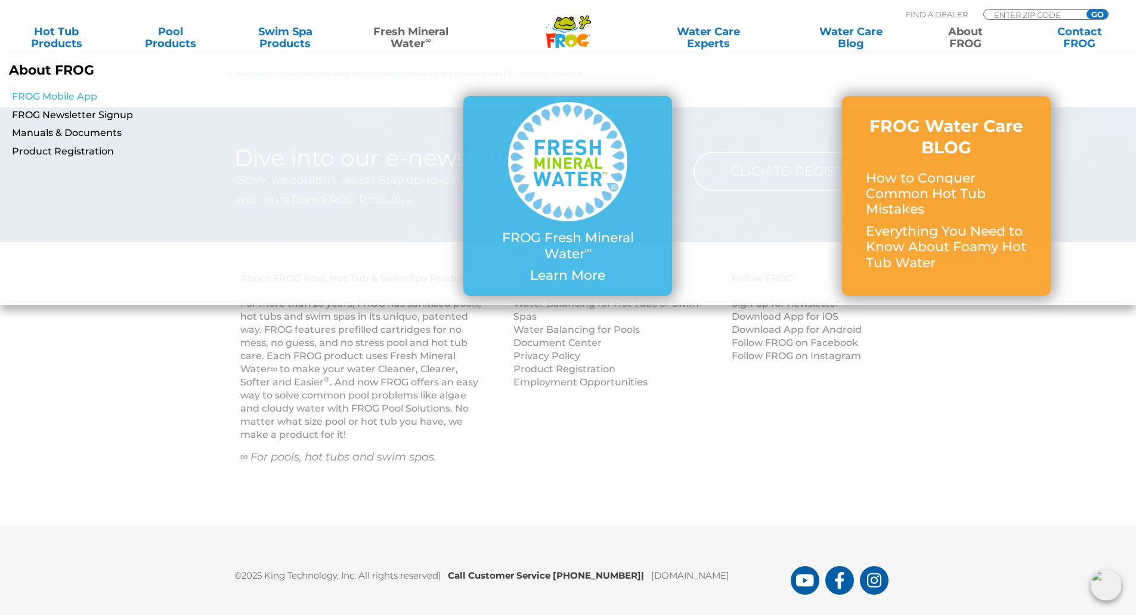
click at [80, 100] on link "FROG Mobile App" at bounding box center [195, 96] width 367 height 13
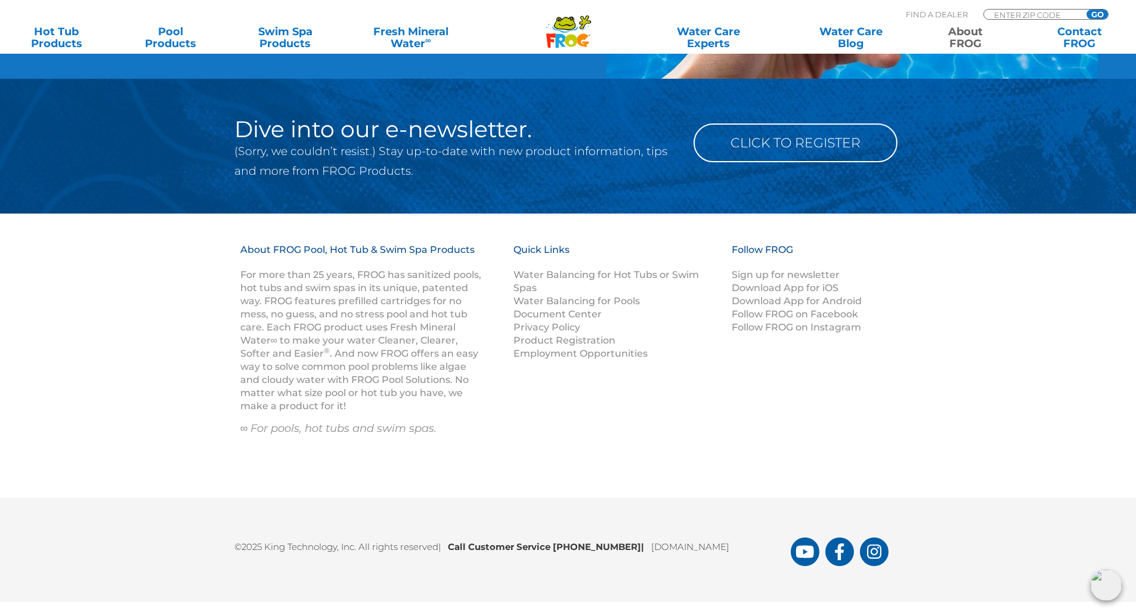
scroll to position [1861, 0]
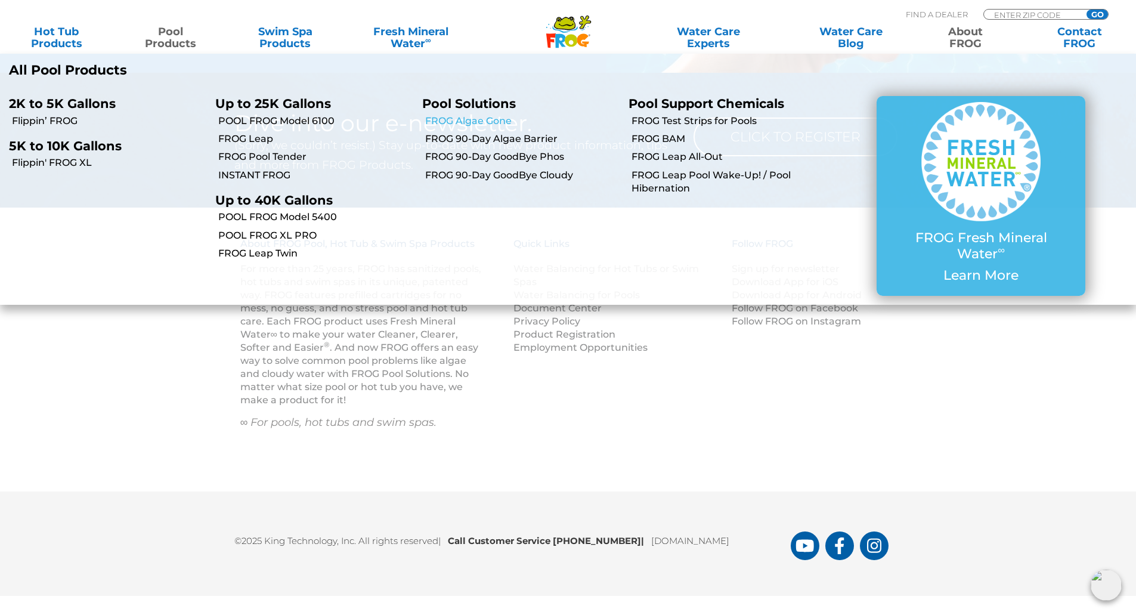
click at [485, 123] on link "FROG Algae Gone" at bounding box center [522, 121] width 194 height 13
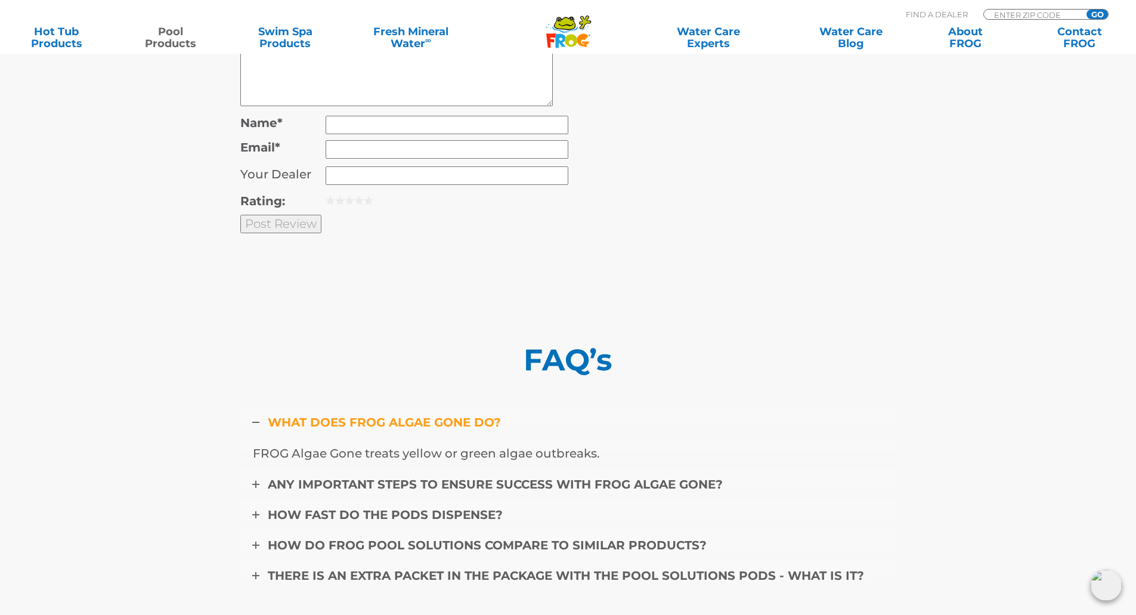
scroll to position [4347, 0]
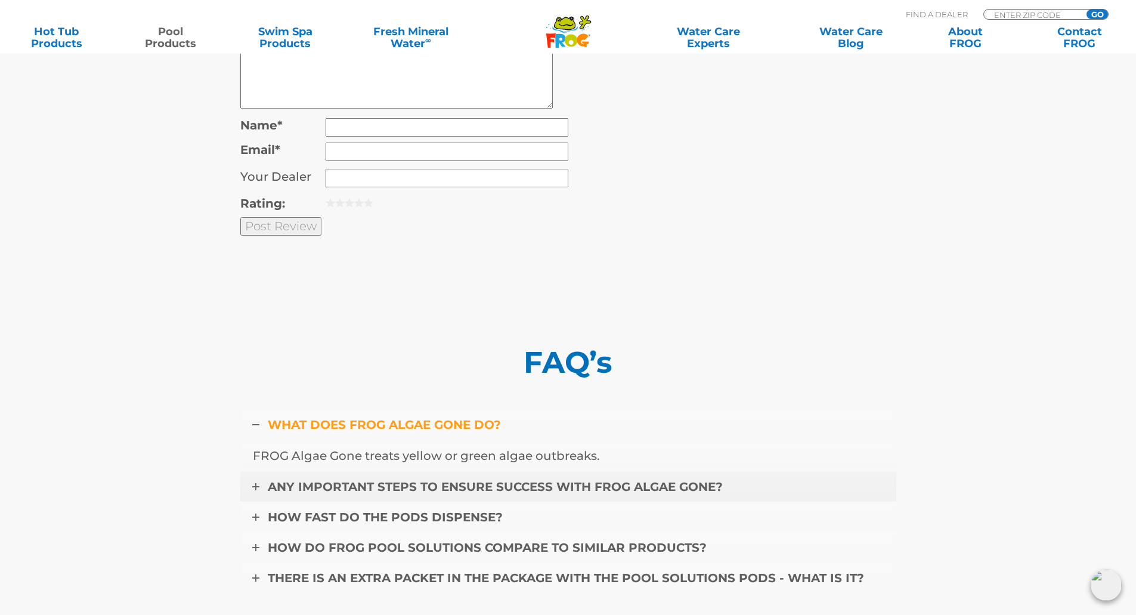
click at [284, 471] on link "ANY IMPORTANT STEPS TO ENSURE SUCCESS WITH FROG ALGAE GONE?" at bounding box center [568, 486] width 656 height 31
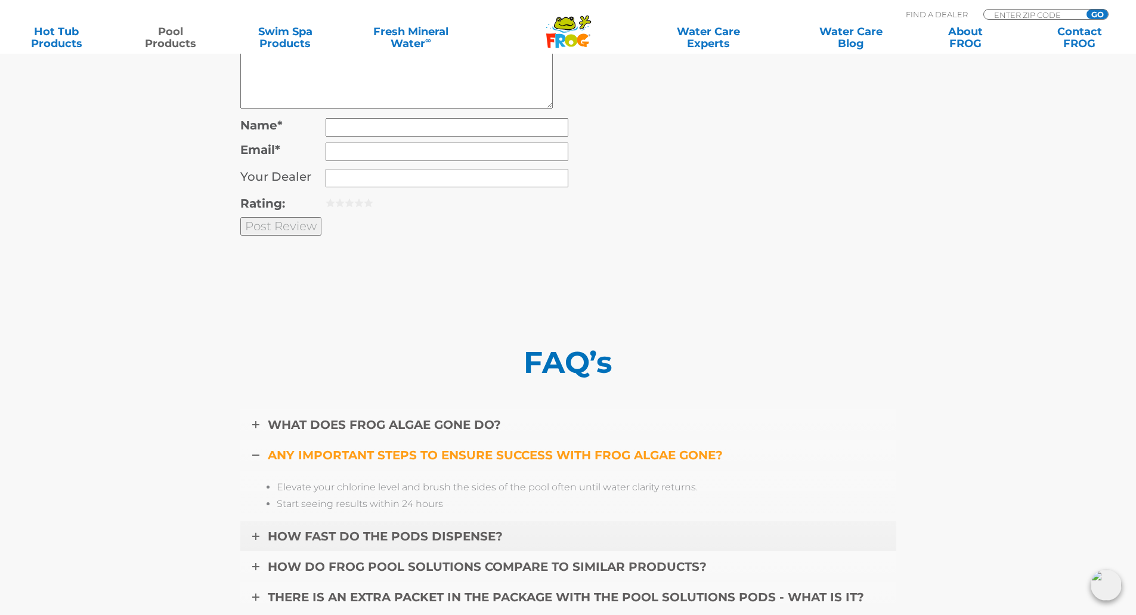
click at [284, 529] on span "HOW FAST DO THE PODS DISPENSE?" at bounding box center [385, 536] width 235 height 14
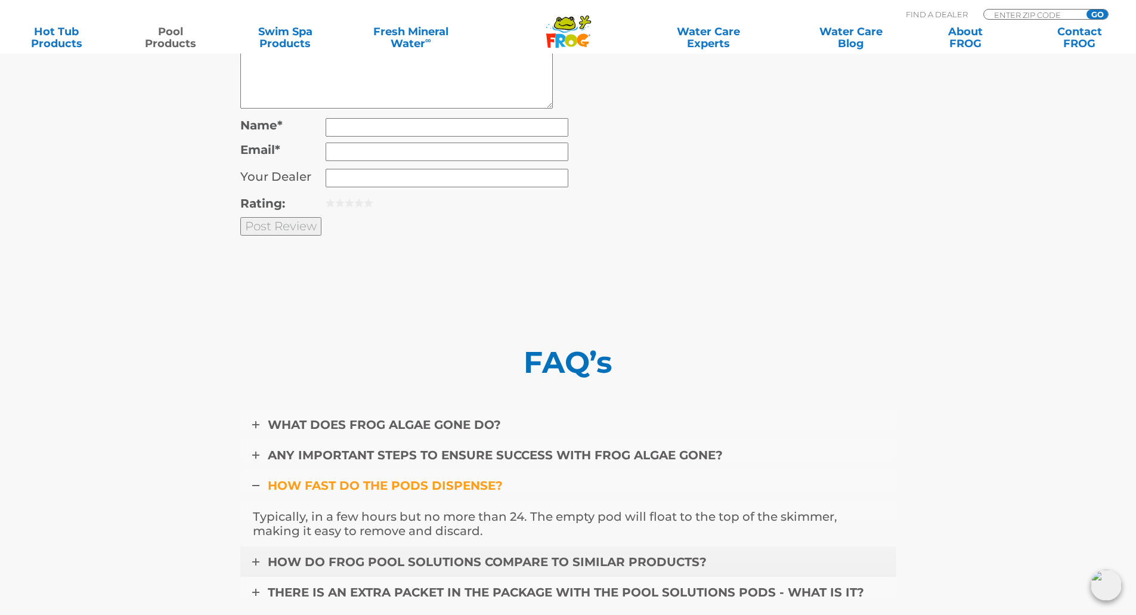
click at [313, 546] on link "HOW DO FROG POOL SOLUTIONS COMPARE TO SIMILAR PRODUCTS?" at bounding box center [568, 561] width 656 height 31
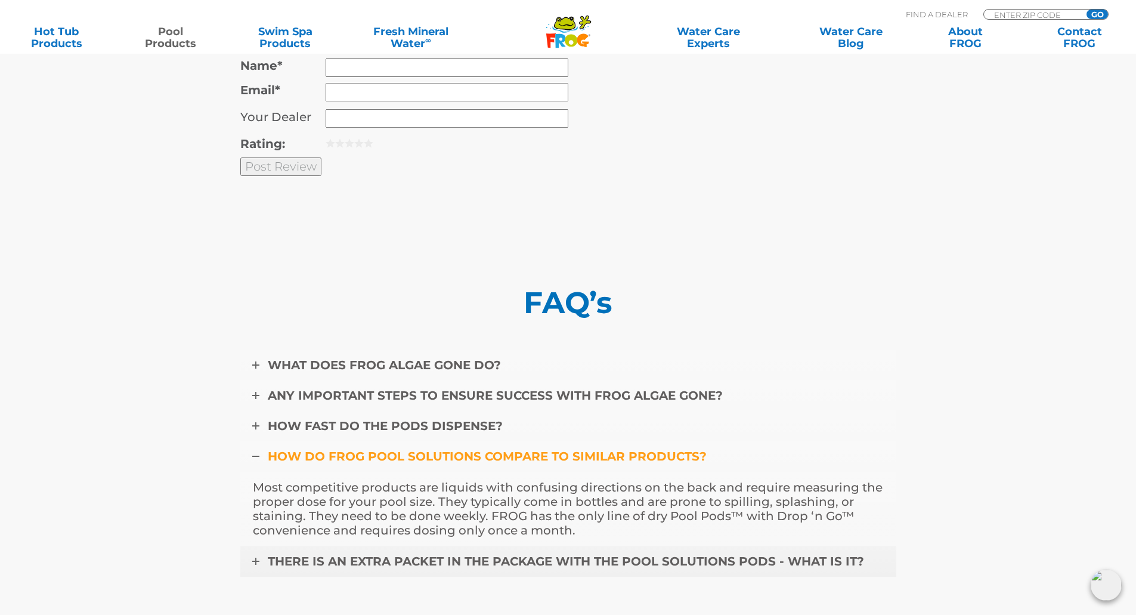
click at [375, 554] on link "THERE IS AN EXTRA PACKET IN THE PACKAGE WITH THE POOL SOLUTIONS PODS - WHAT IS …" at bounding box center [568, 561] width 656 height 31
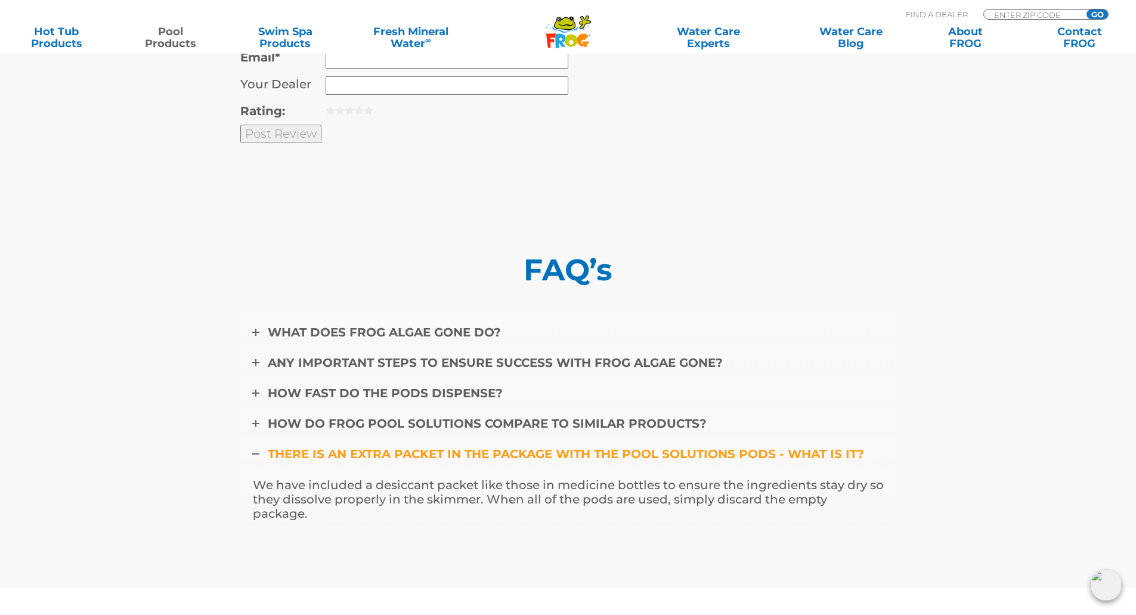
scroll to position [4466, 0]
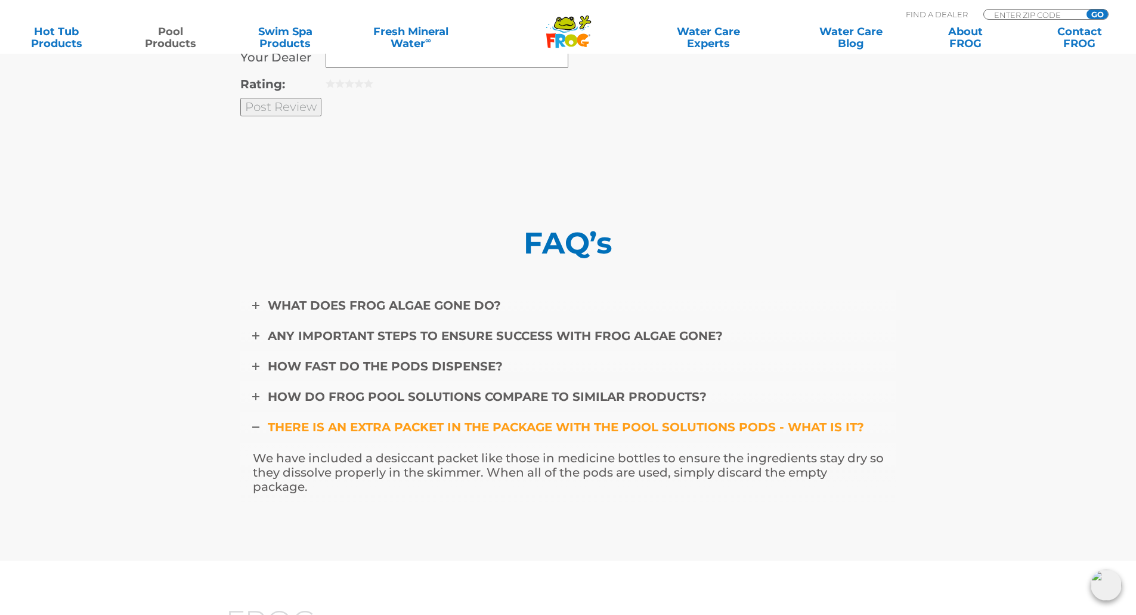
click at [575, 32] on icon ".st130{clip-path:url(#SVGID_2_);fill-rule:evenodd;clip-rule:evenodd;fill:#C3CC0…" at bounding box center [569, 31] width 46 height 33
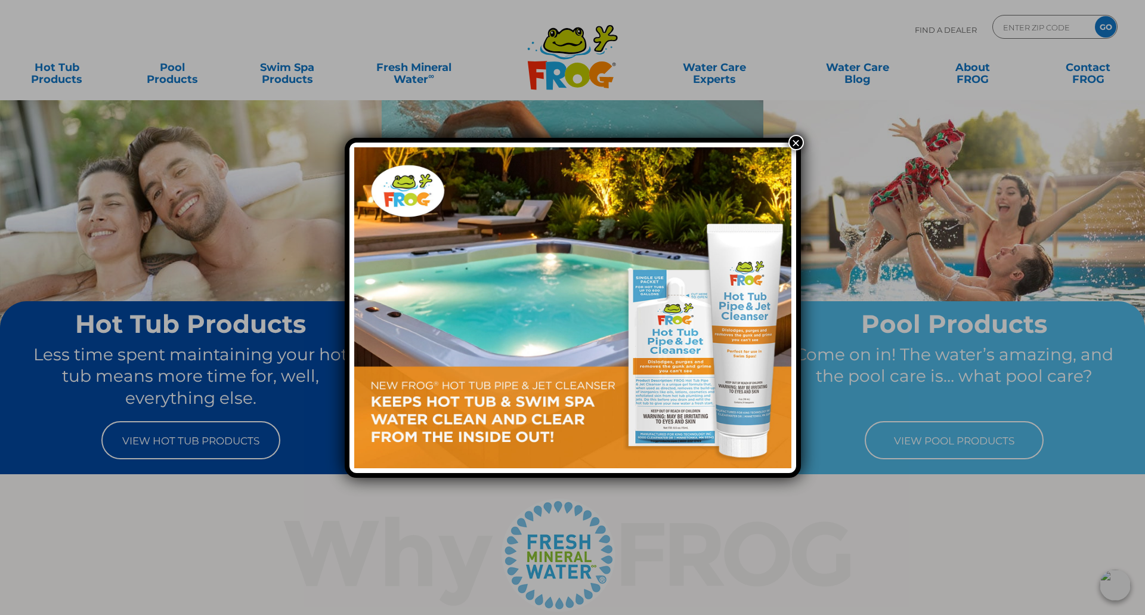
click at [796, 144] on button "×" at bounding box center [796, 143] width 16 height 16
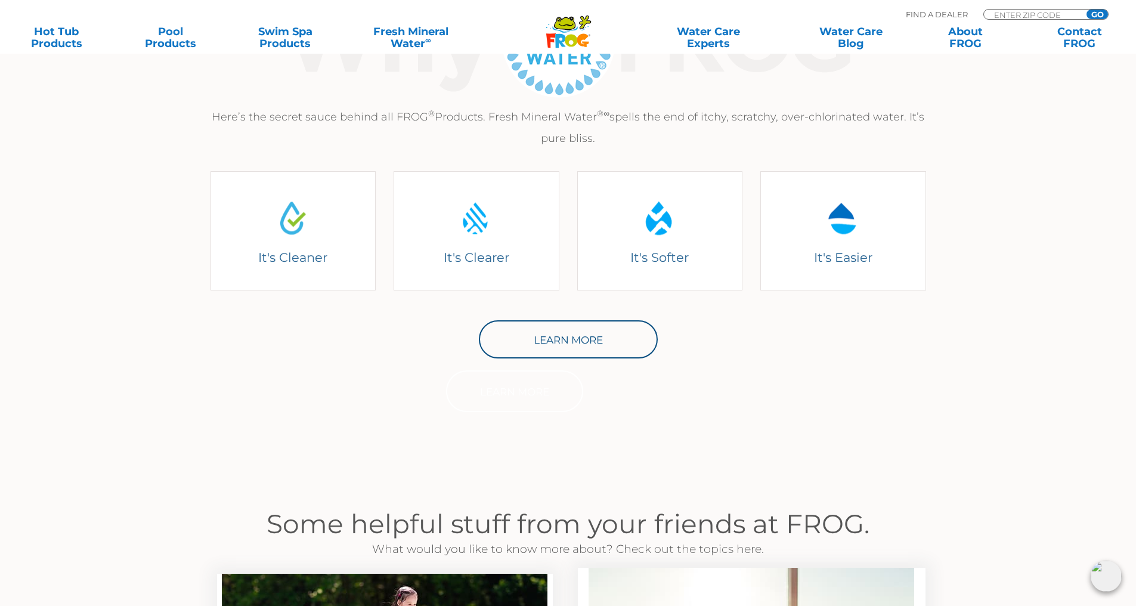
scroll to position [537, 0]
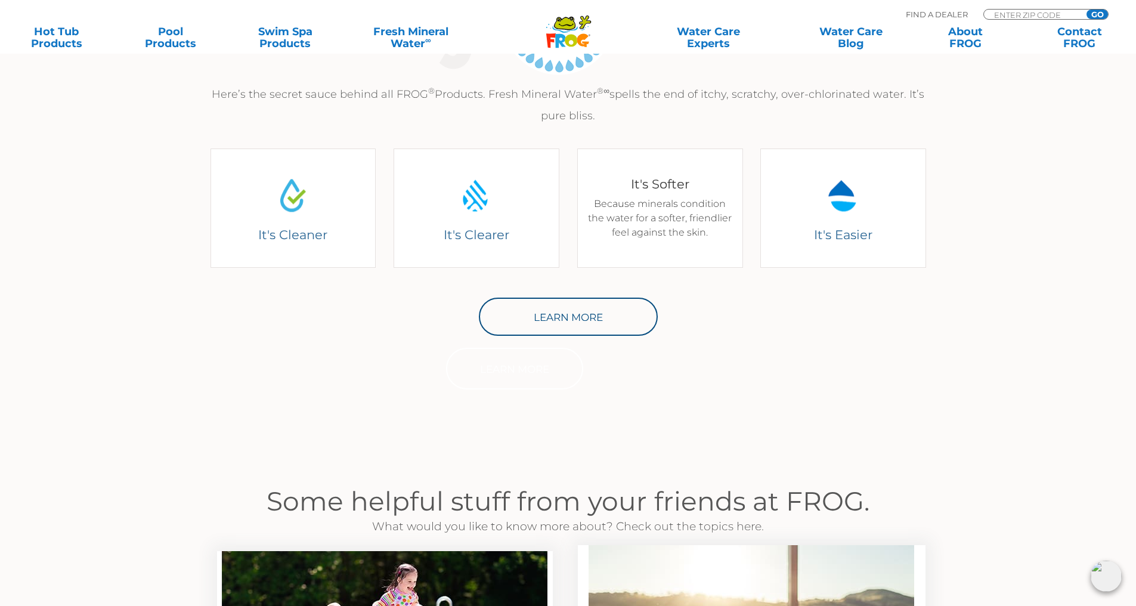
click at [669, 233] on div "It's Softer Because minerals condition the water for a softer, friendlier feel …" at bounding box center [660, 208] width 148 height 64
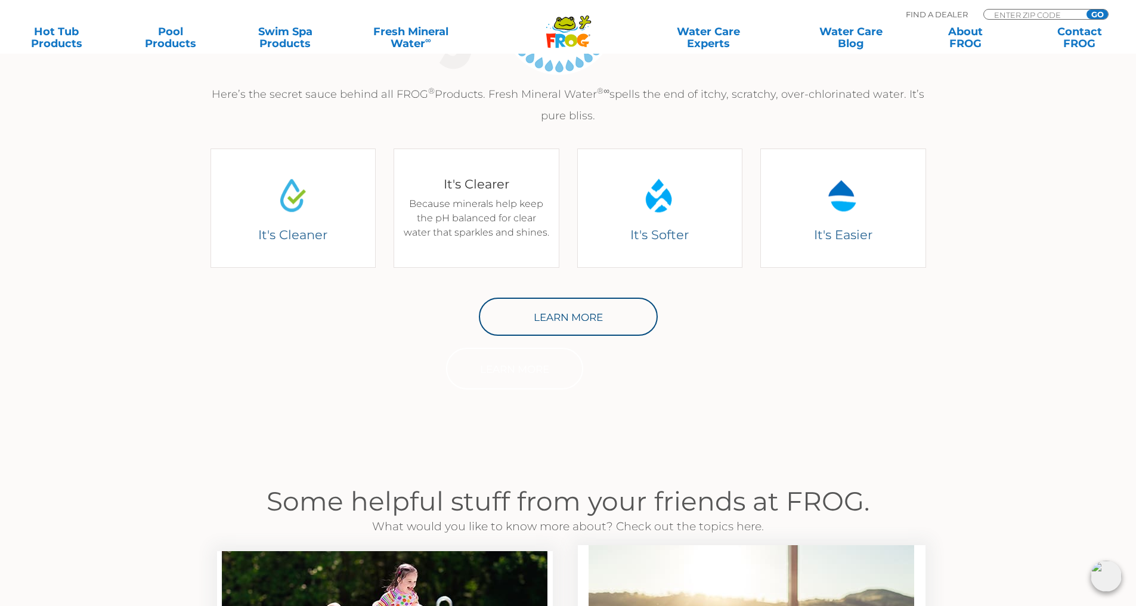
click at [514, 203] on div "It's Clearer It's Clearer Because minerals help keep the pH balanced for clear …" at bounding box center [477, 208] width 166 height 119
click at [542, 363] on link "Learn More" at bounding box center [514, 369] width 137 height 42
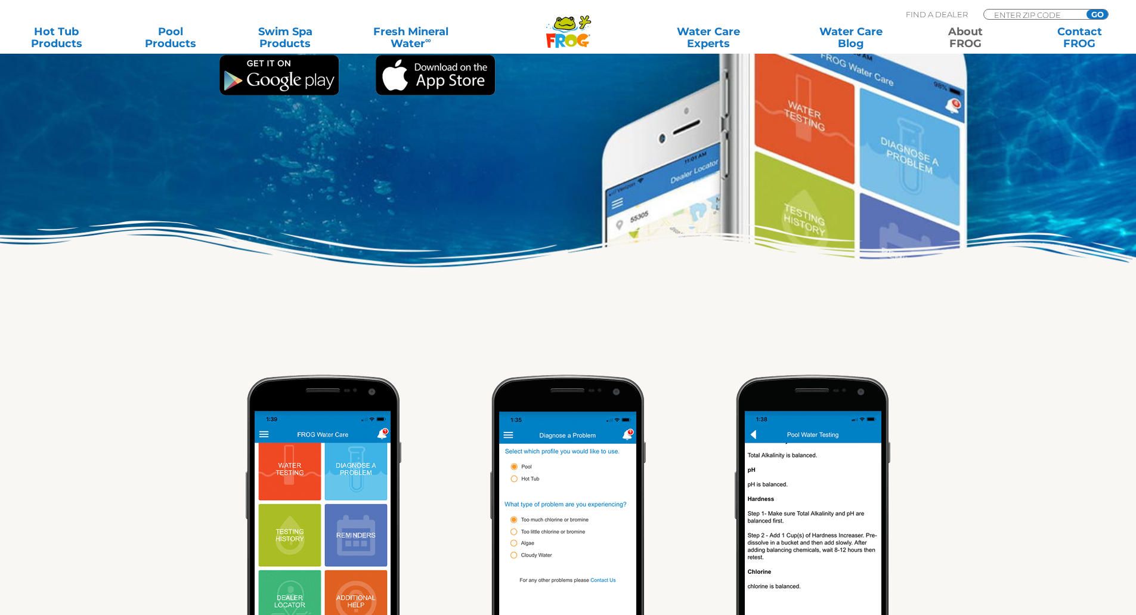
scroll to position [239, 0]
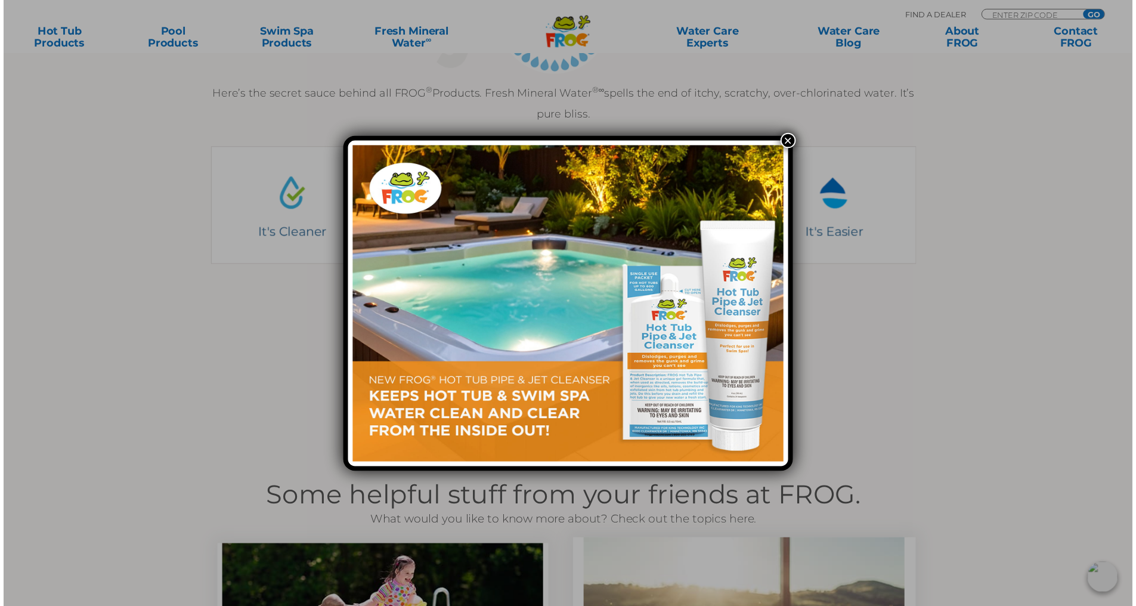
scroll to position [539, 0]
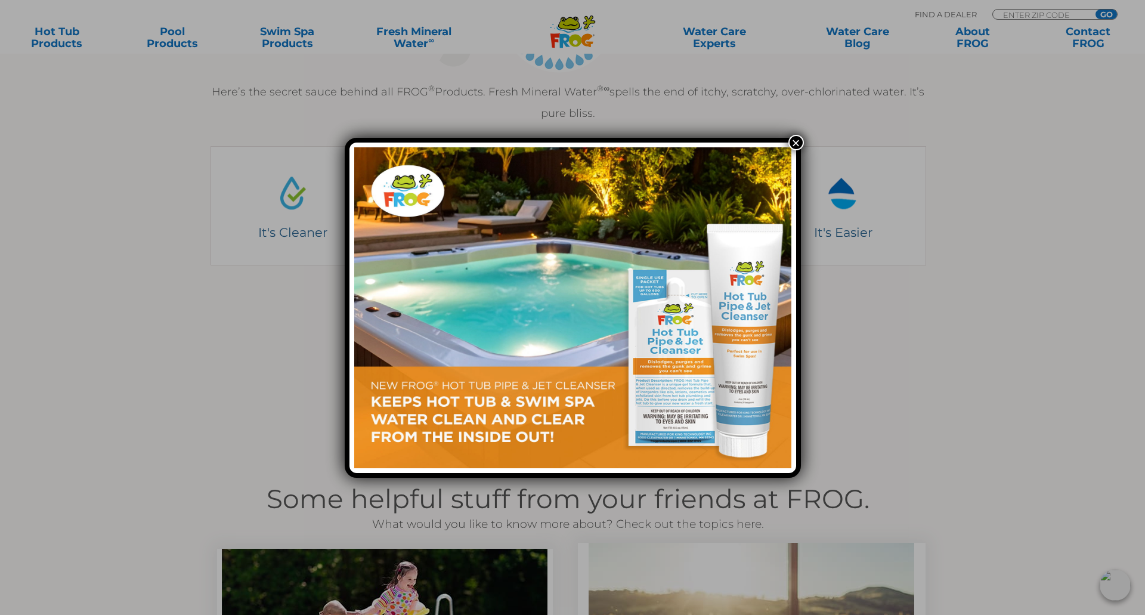
click at [794, 137] on button "×" at bounding box center [796, 143] width 16 height 16
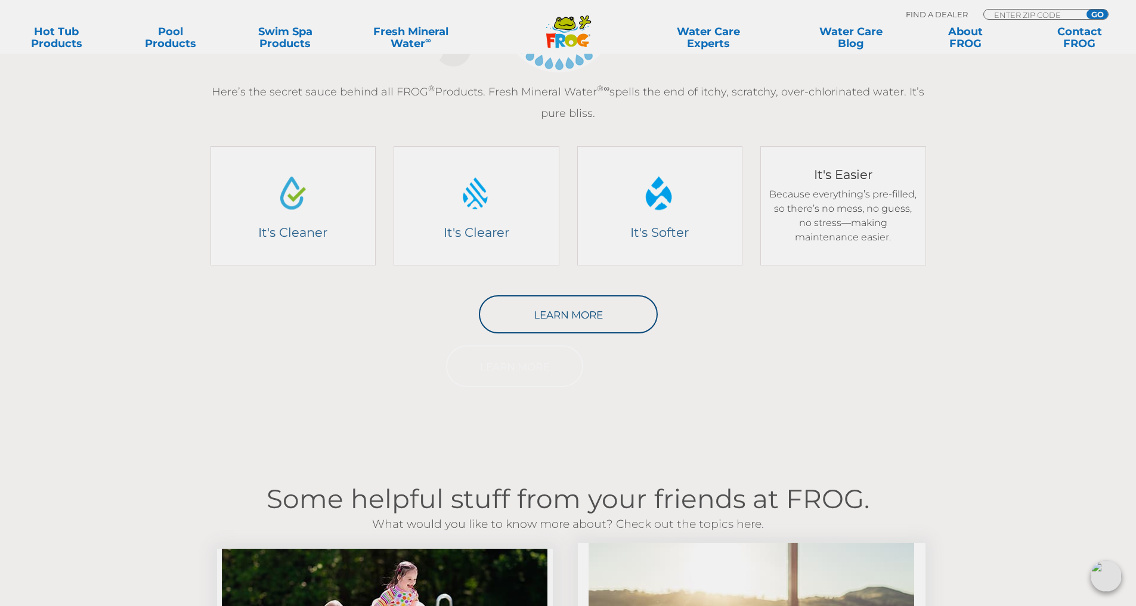
click at [837, 218] on div "It's Easier" at bounding box center [843, 206] width 148 height 70
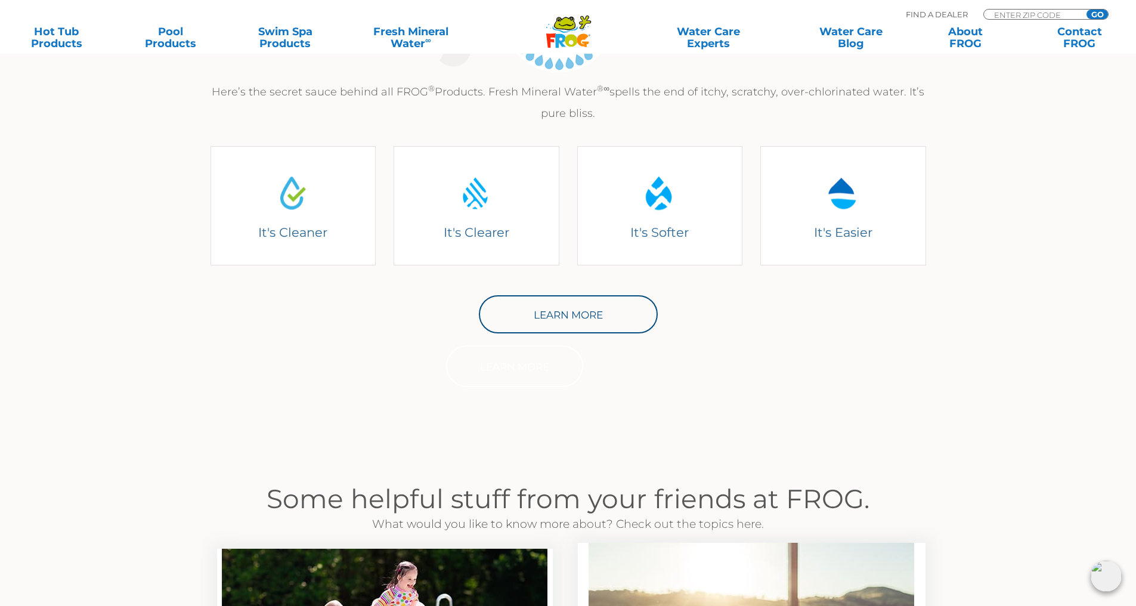
click at [377, 202] on div "It's Cleaner It's Cleaner Because it kills bacteria 2 ways, with minerals and a…" at bounding box center [294, 194] width 184 height 141
click at [322, 199] on div "It's Cleaner It's Cleaner Because it kills bacteria 2 ways, with minerals and a…" at bounding box center [294, 205] width 166 height 119
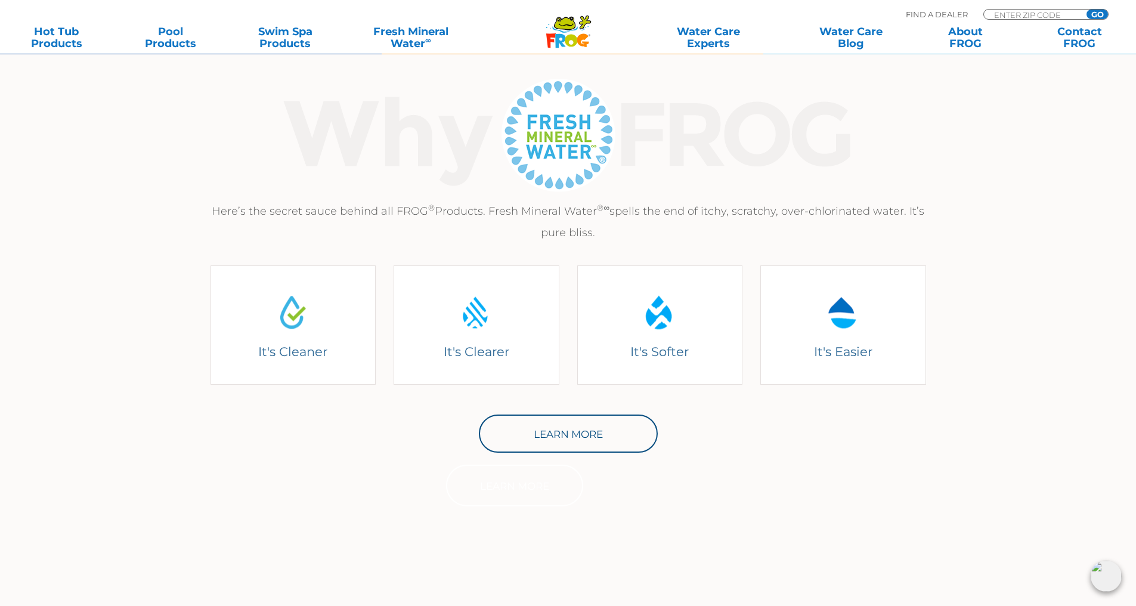
click at [579, 169] on img at bounding box center [568, 134] width 616 height 119
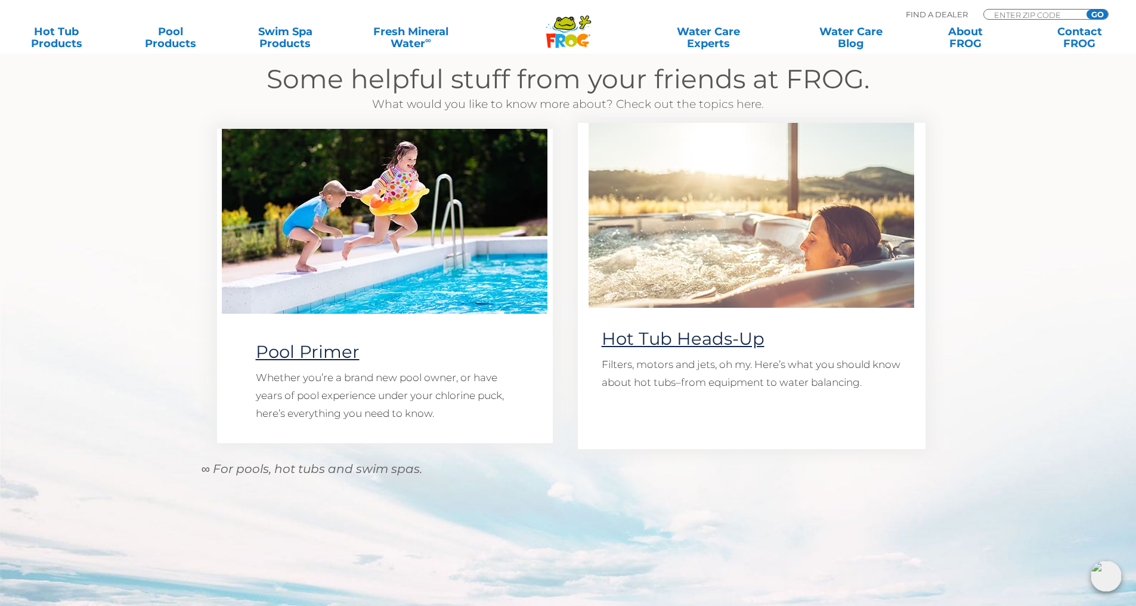
scroll to position [957, 0]
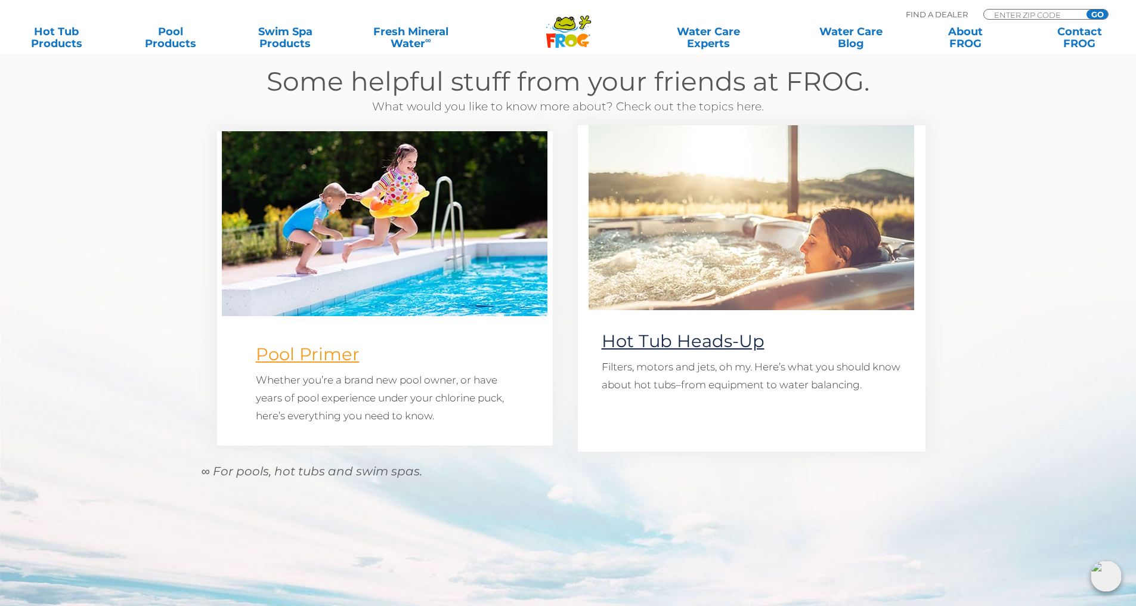
click at [349, 361] on link "Pool Primer" at bounding box center [308, 354] width 104 height 21
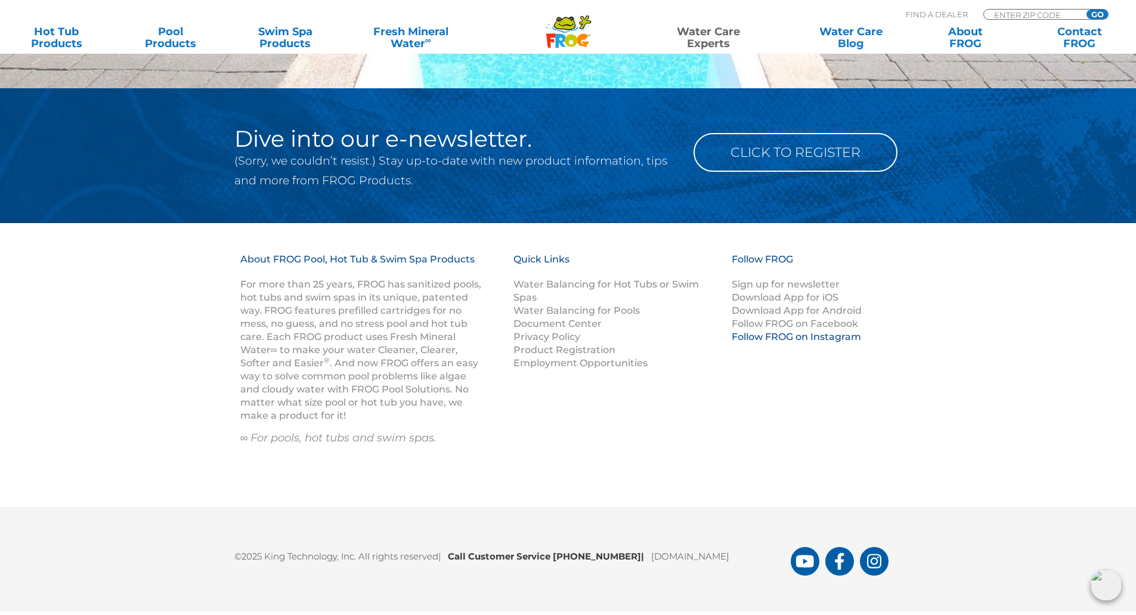
scroll to position [1081, 0]
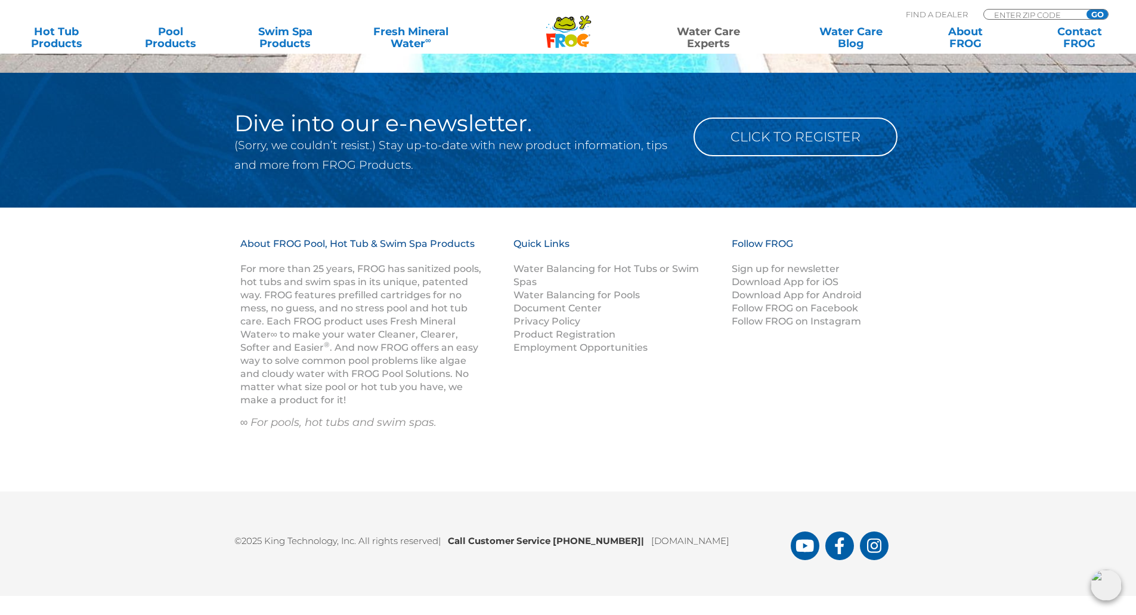
click at [576, 33] on icon ".st130{clip-path:url(#SVGID_2_);fill-rule:evenodd;clip-rule:evenodd;fill:#C3CC0…" at bounding box center [569, 31] width 46 height 33
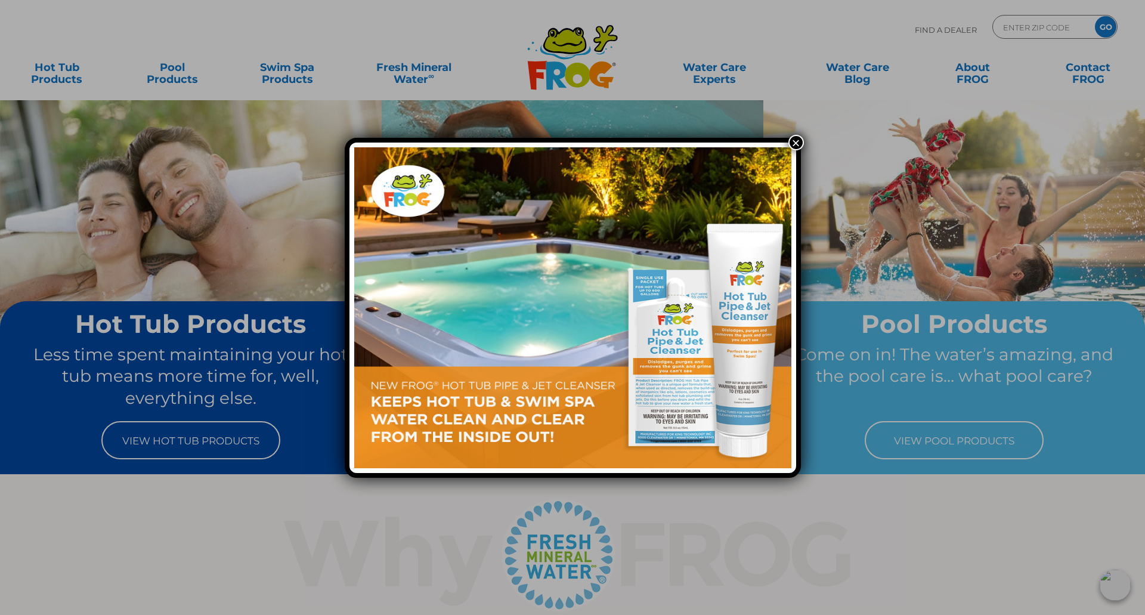
click at [794, 142] on button "×" at bounding box center [796, 143] width 16 height 16
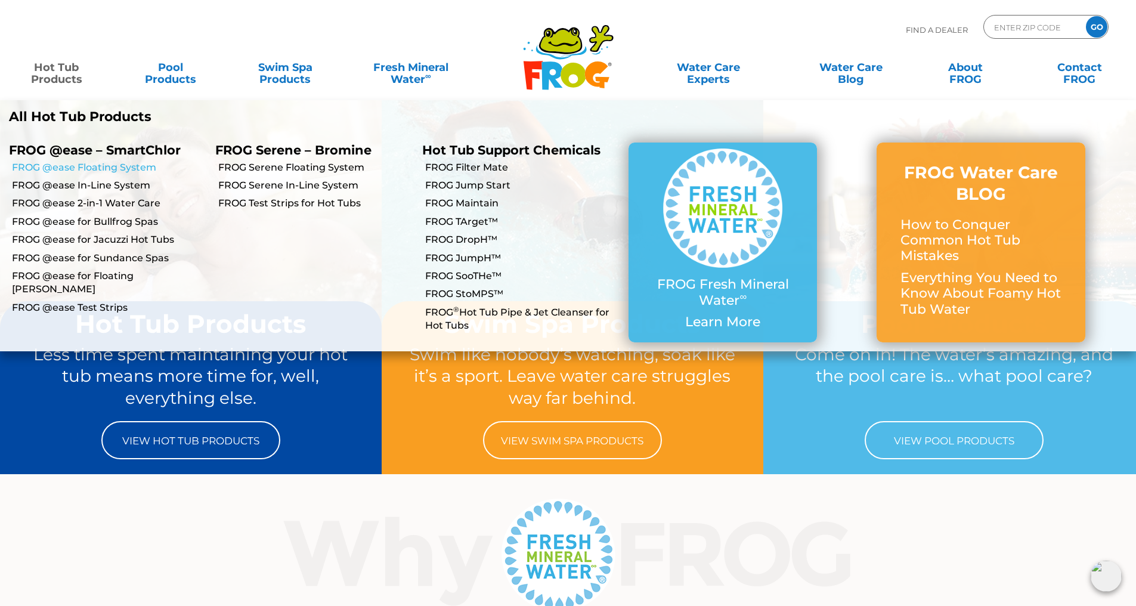
click at [109, 166] on link "FROG @ease Floating System" at bounding box center [109, 167] width 194 height 13
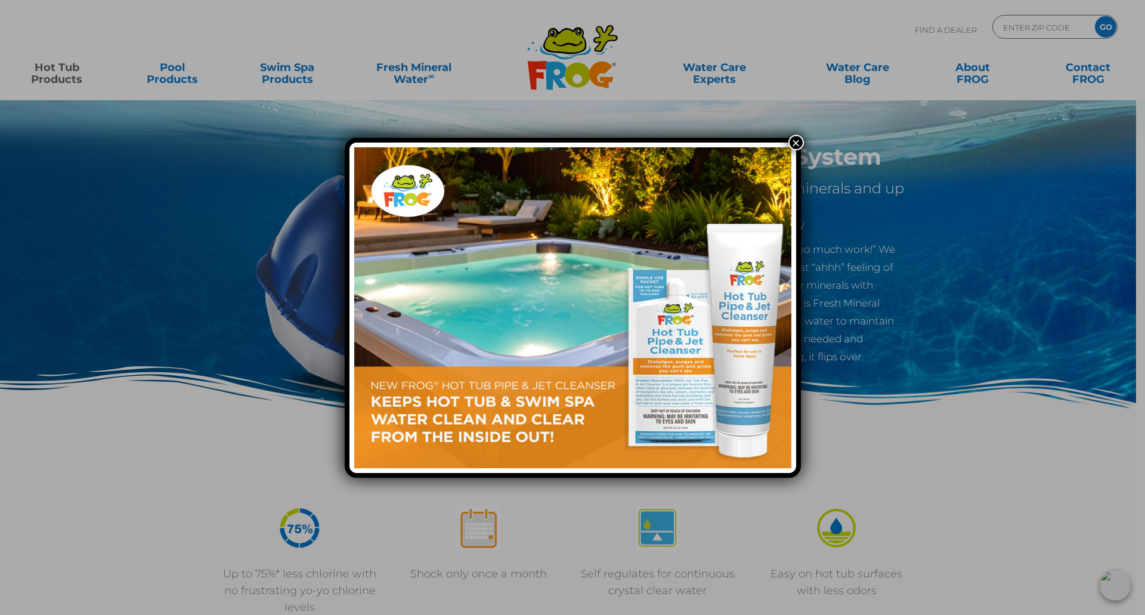
click at [799, 140] on button "×" at bounding box center [796, 143] width 16 height 16
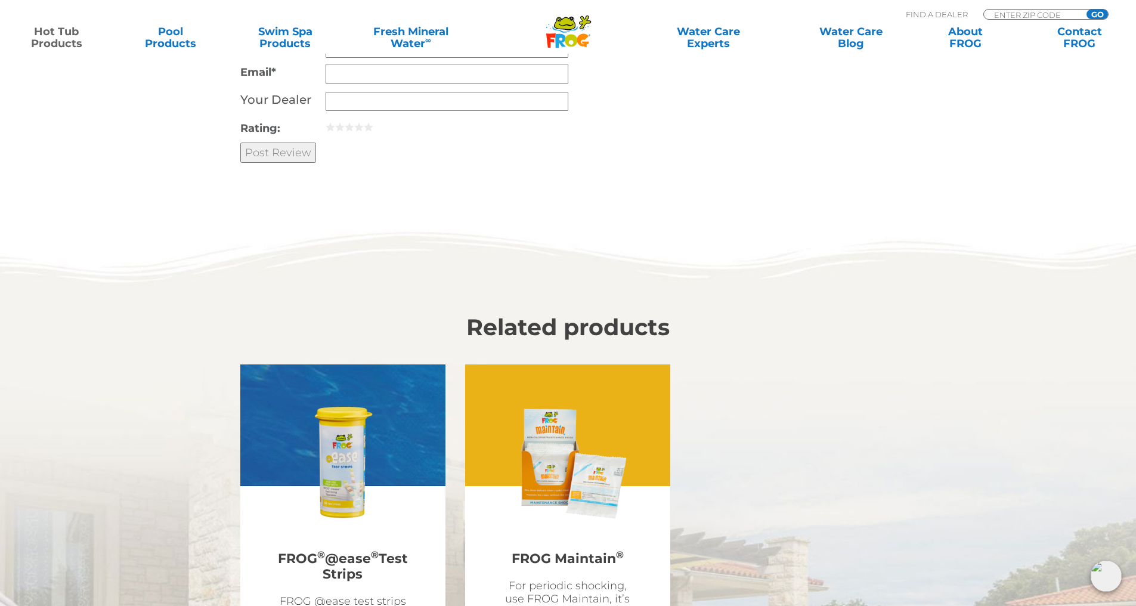
scroll to position [3206, 0]
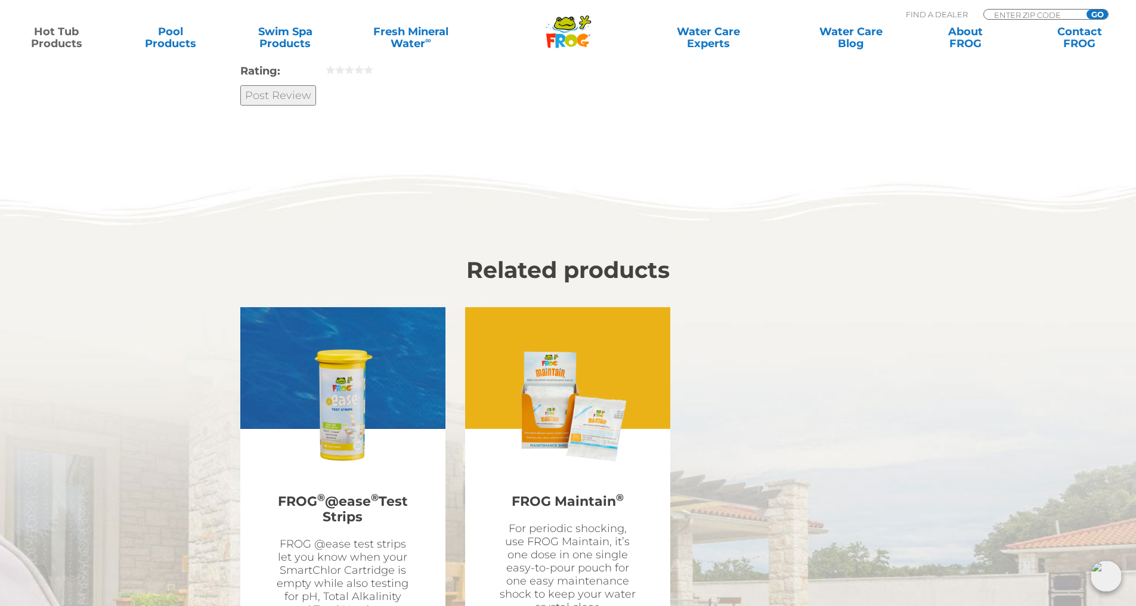
click at [580, 437] on img at bounding box center [568, 406] width 138 height 138
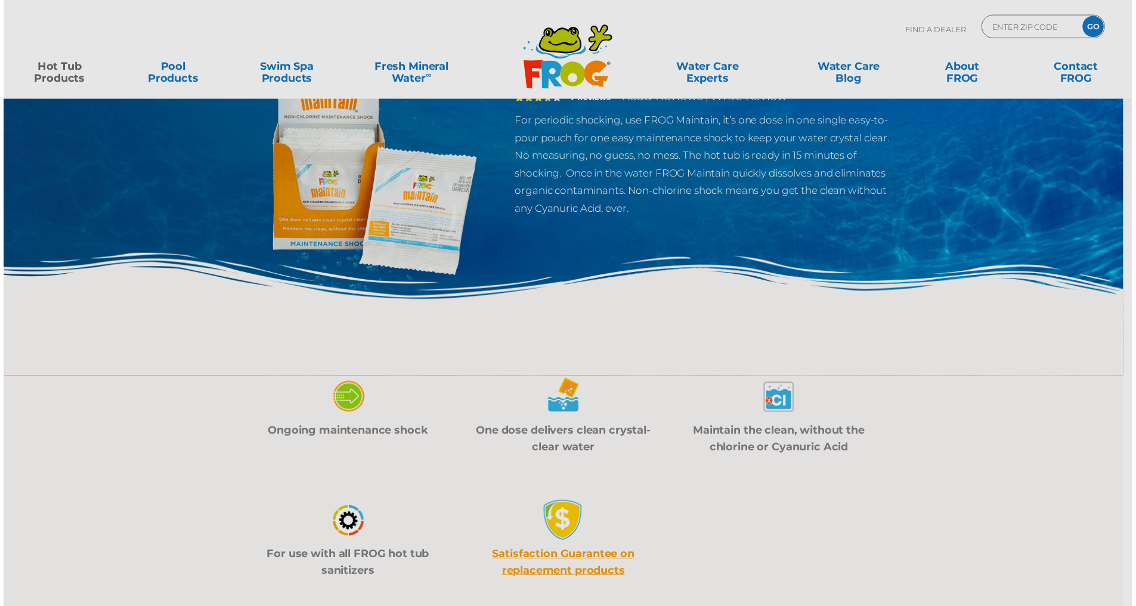
scroll to position [119, 0]
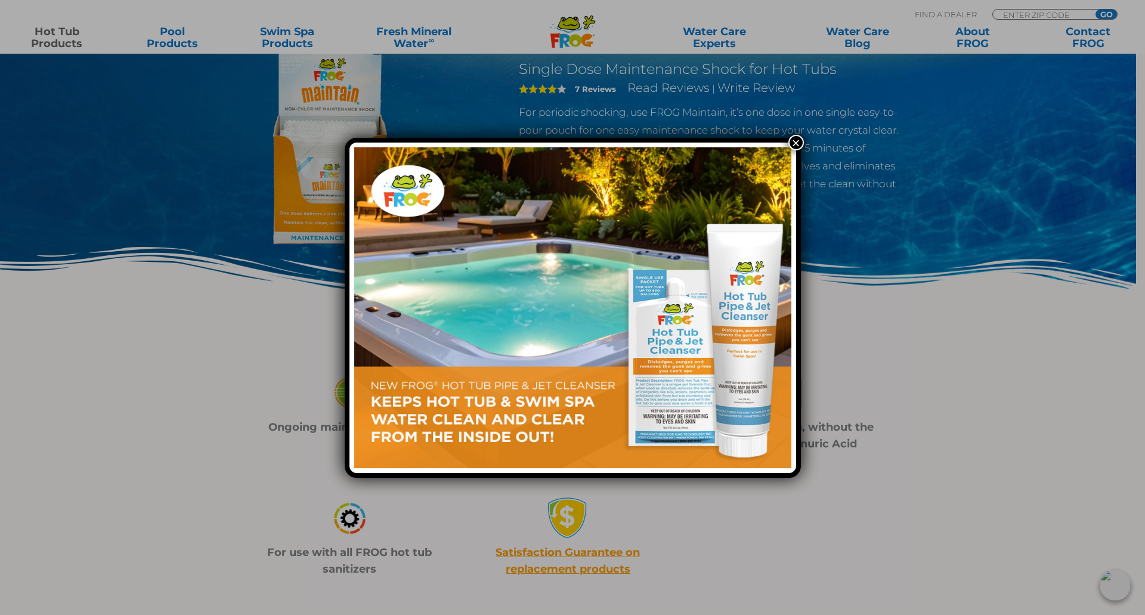
click at [797, 142] on button "×" at bounding box center [796, 143] width 16 height 16
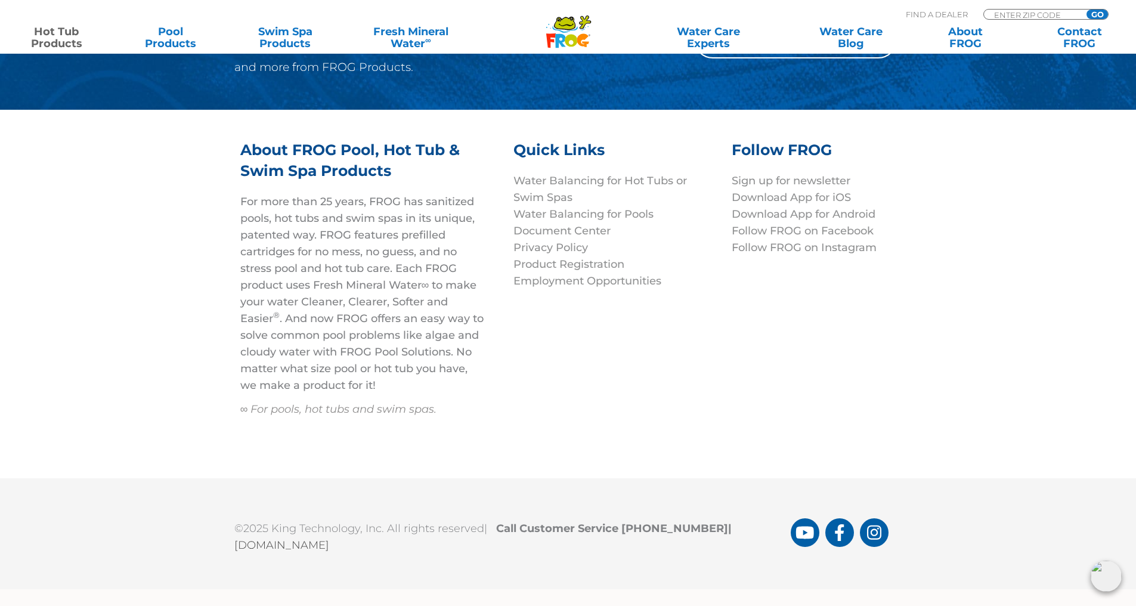
scroll to position [4095, 0]
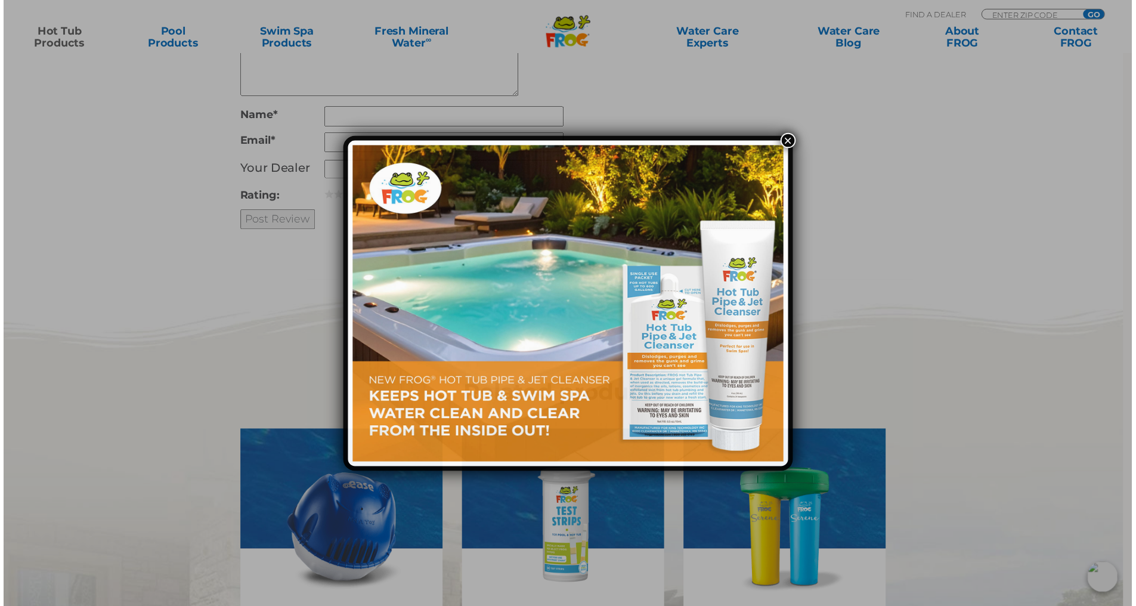
scroll to position [3015, 0]
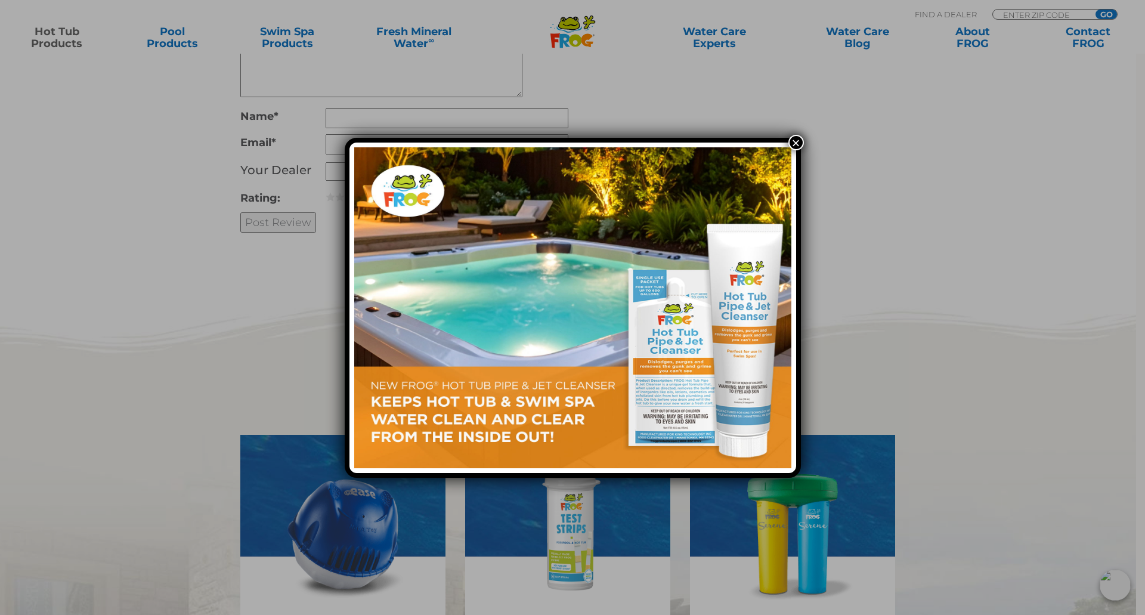
click at [790, 142] on button "×" at bounding box center [796, 143] width 16 height 16
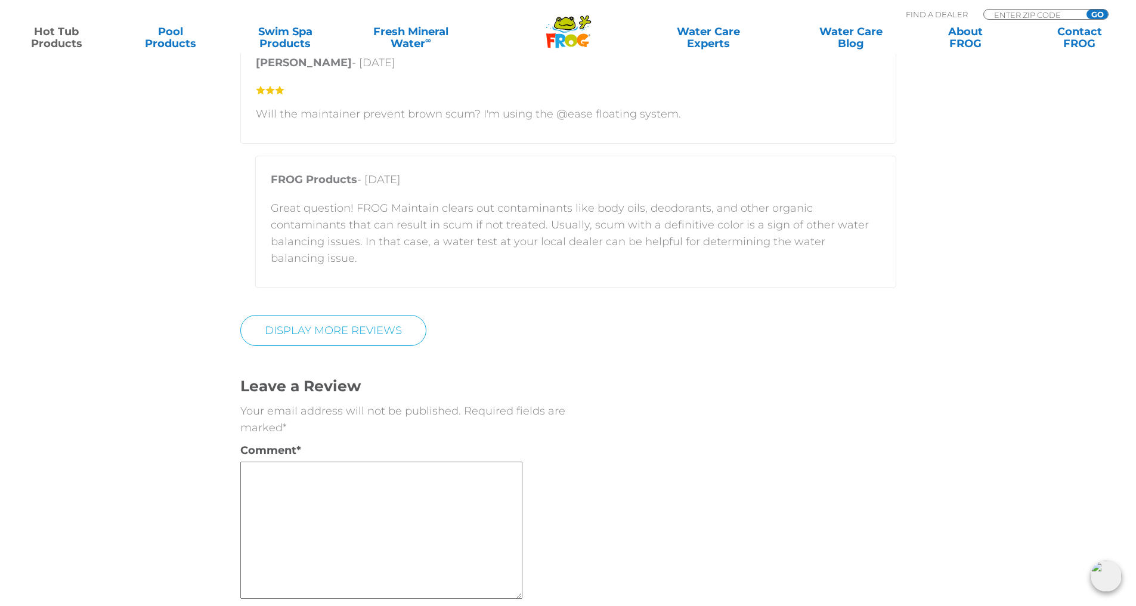
scroll to position [2479, 0]
